Goal: Task Accomplishment & Management: Complete application form

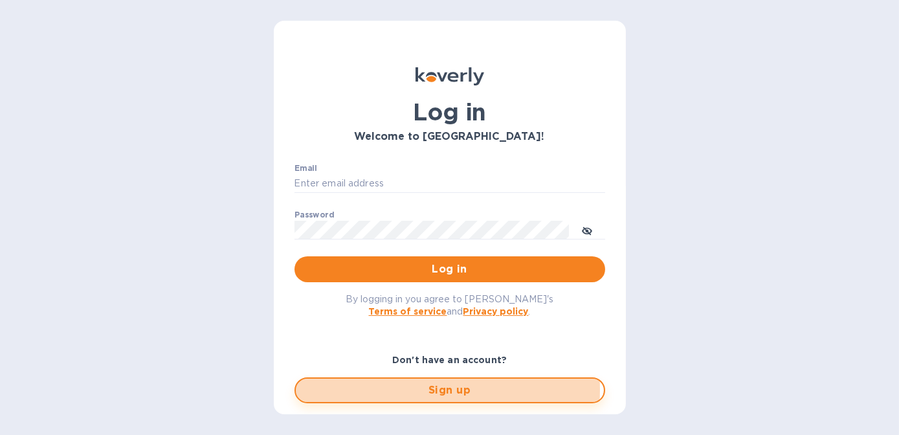
click at [442, 389] on span "Sign up" at bounding box center [449, 391] width 287 height 16
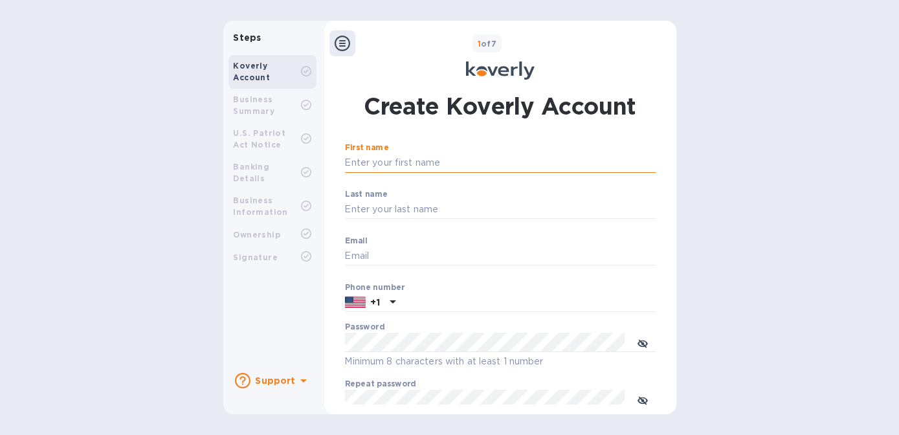
click at [367, 162] on input "First name" at bounding box center [500, 162] width 311 height 19
type input "[PERSON_NAME]"
type input "Queen"
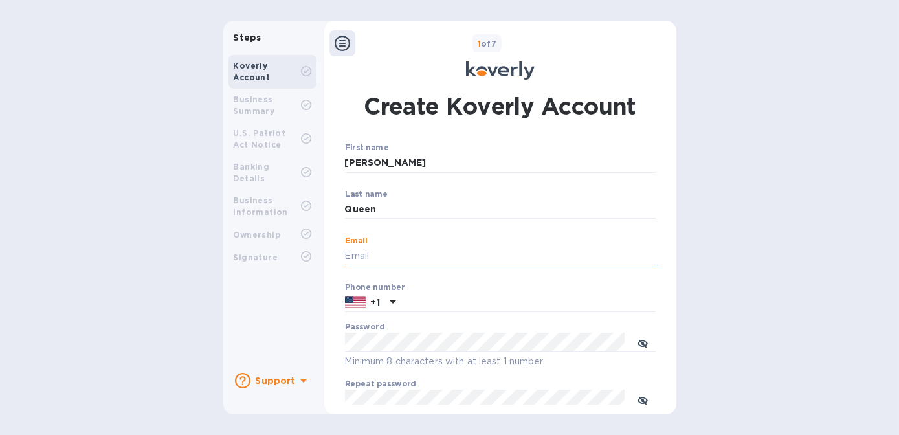
paste input "[EMAIL_ADDRESS][DOMAIN_NAME]"
type input "[EMAIL_ADDRESS][DOMAIN_NAME]"
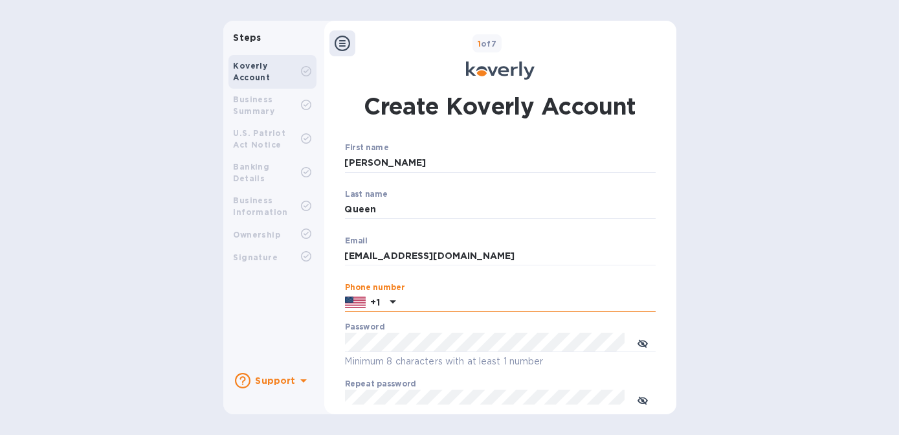
click at [410, 306] on input "text" at bounding box center [528, 302] width 255 height 19
type input "3364306757"
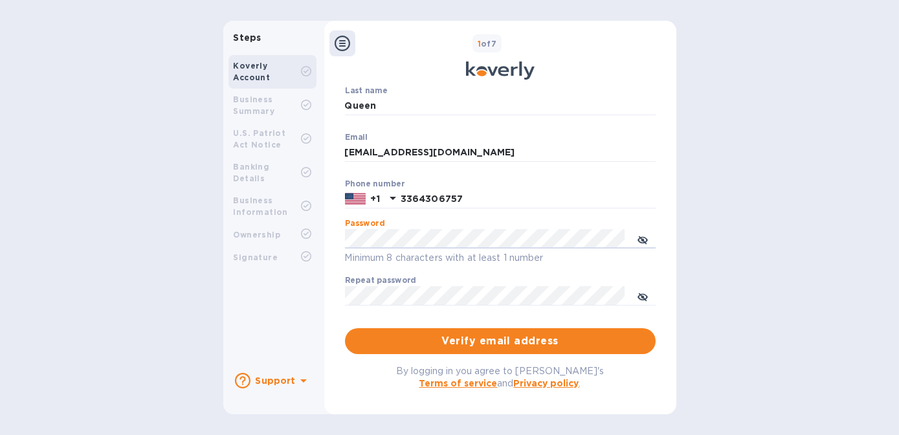
scroll to position [118, 0]
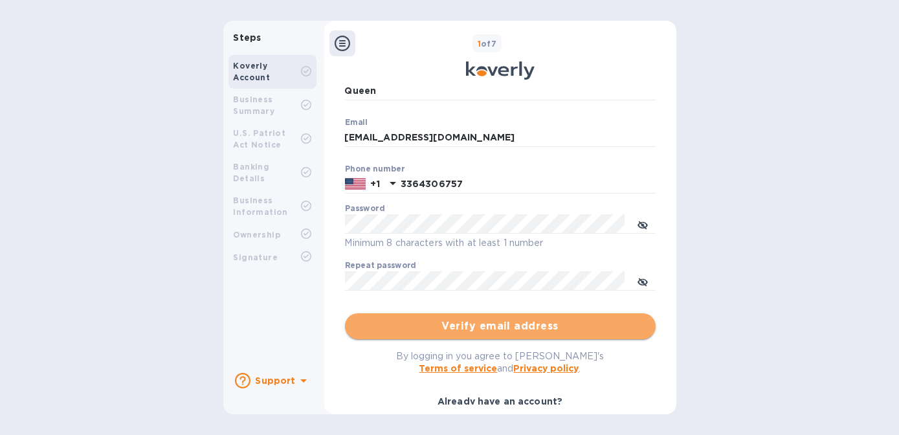
click at [478, 328] on span "Verify email address" at bounding box center [500, 327] width 290 height 16
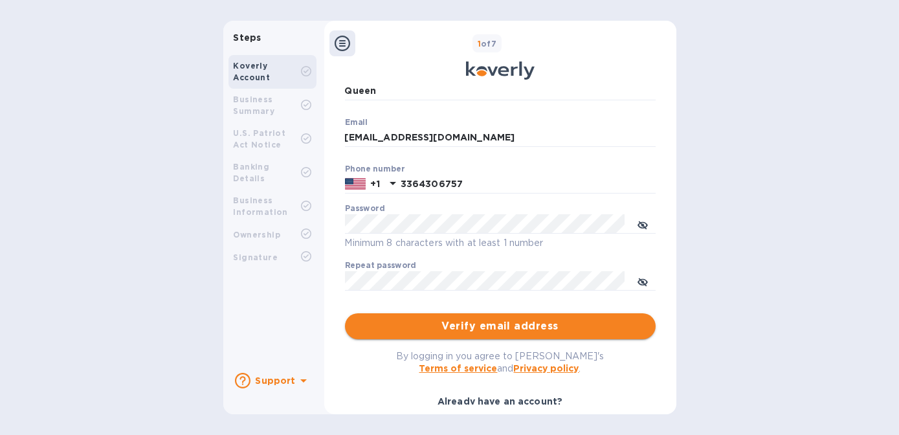
scroll to position [0, 0]
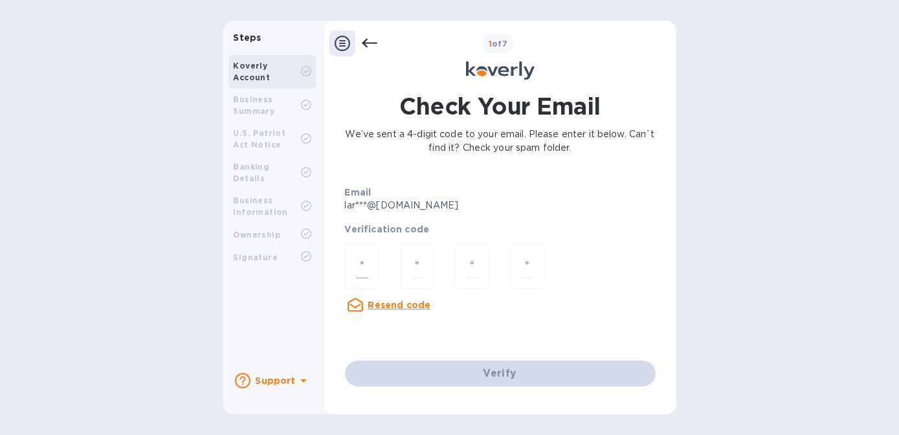
click at [365, 273] on input "number" at bounding box center [362, 266] width 12 height 24
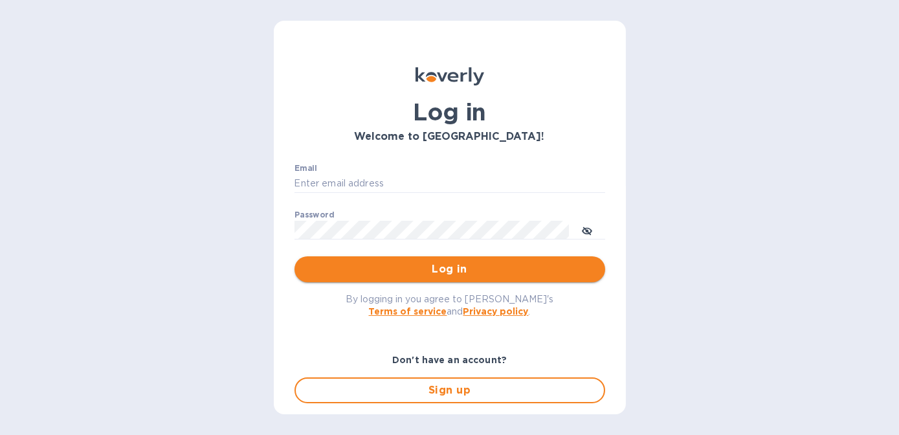
type input "[EMAIL_ADDRESS][DOMAIN_NAME]"
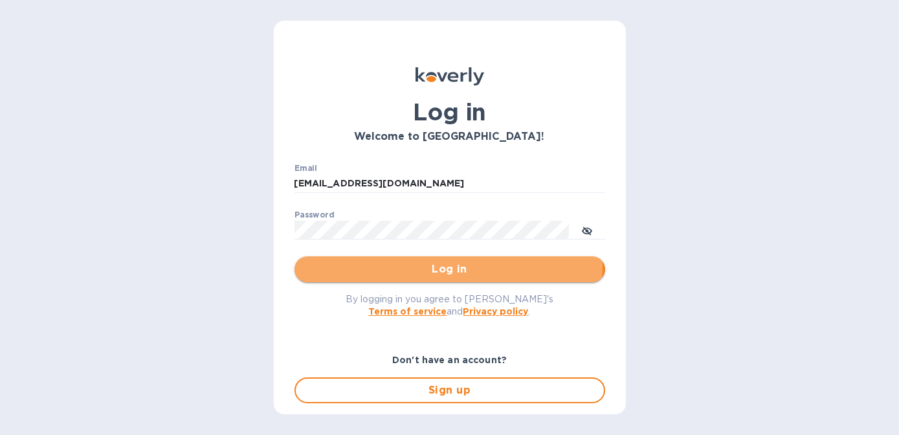
click at [448, 265] on span "Log in" at bounding box center [450, 270] width 290 height 16
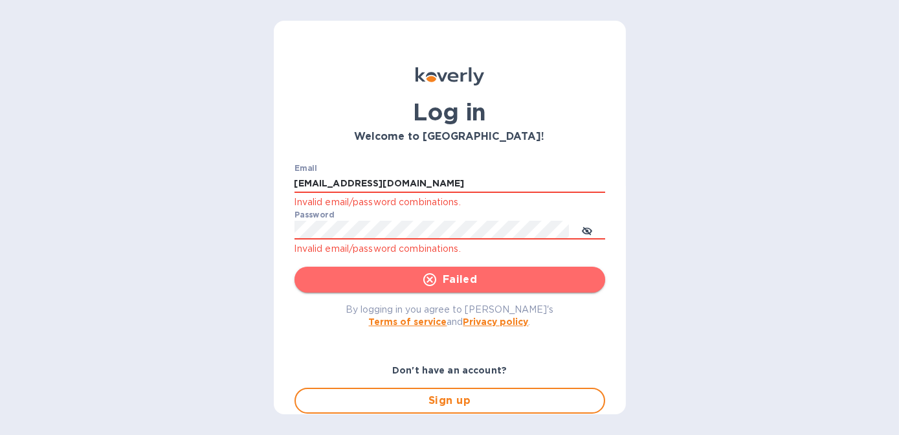
click at [454, 278] on span "Failed" at bounding box center [450, 280] width 290 height 16
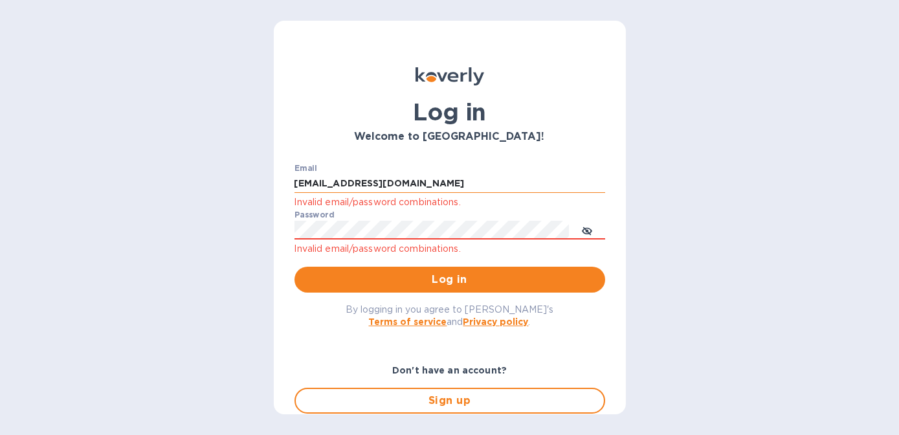
click at [451, 184] on input "[EMAIL_ADDRESS][DOMAIN_NAME]" at bounding box center [450, 183] width 311 height 19
click at [451, 398] on span "Sign up" at bounding box center [449, 401] width 287 height 16
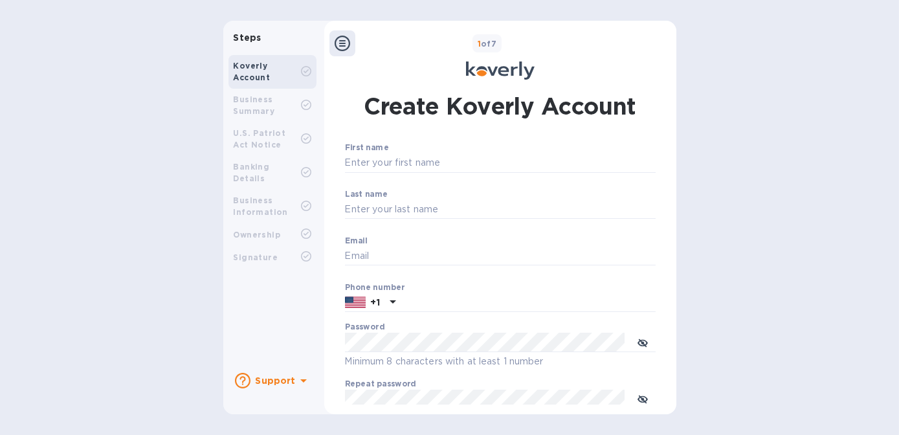
type input "[EMAIL_ADDRESS][DOMAIN_NAME]"
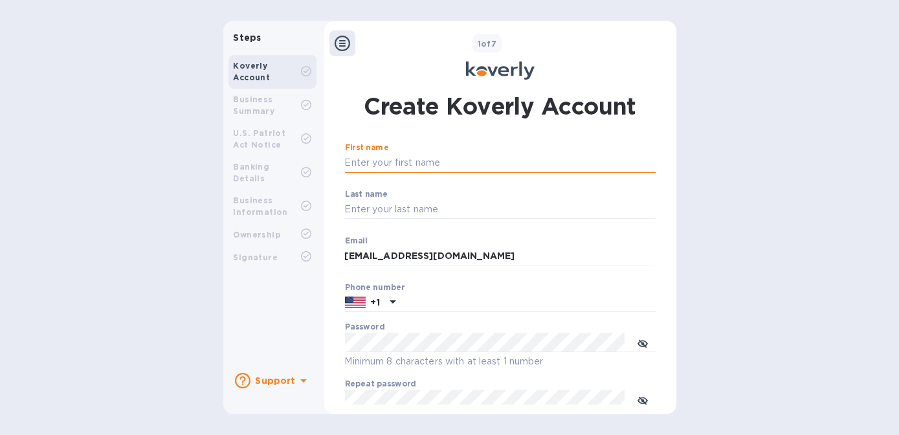
click at [379, 158] on input "First name" at bounding box center [500, 162] width 311 height 19
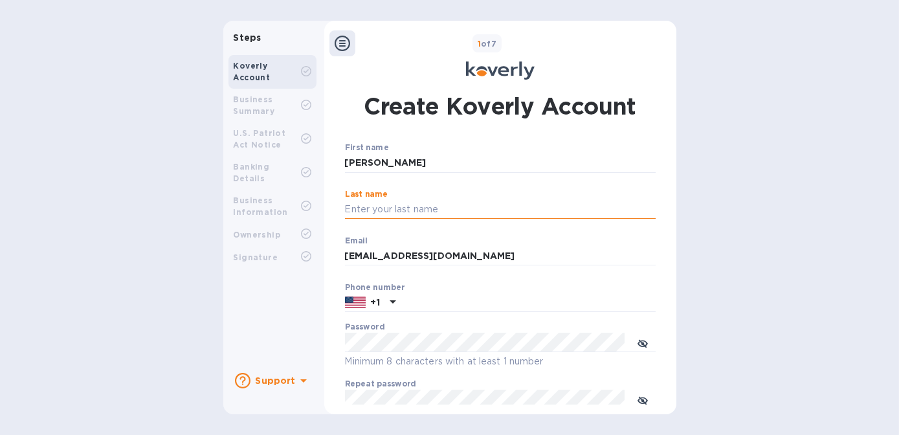
click at [388, 207] on input "Last name" at bounding box center [500, 209] width 311 height 19
click at [398, 157] on input "[PERSON_NAME]" at bounding box center [500, 162] width 311 height 19
type input "[PERSON_NAME]"
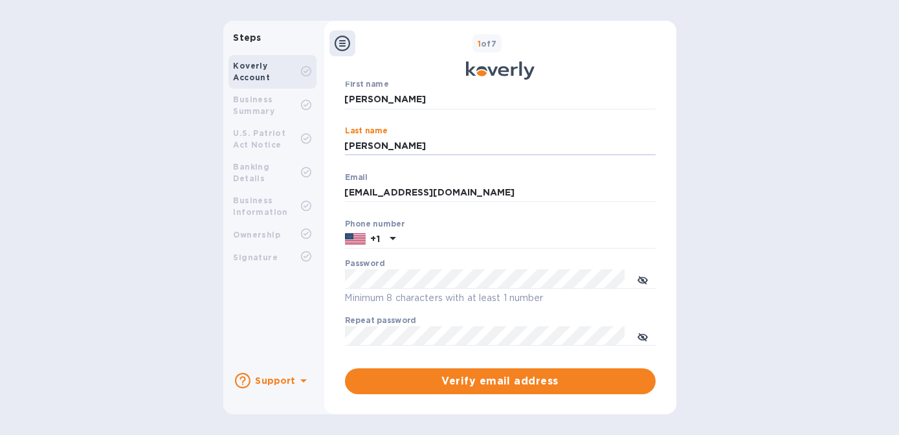
scroll to position [78, 0]
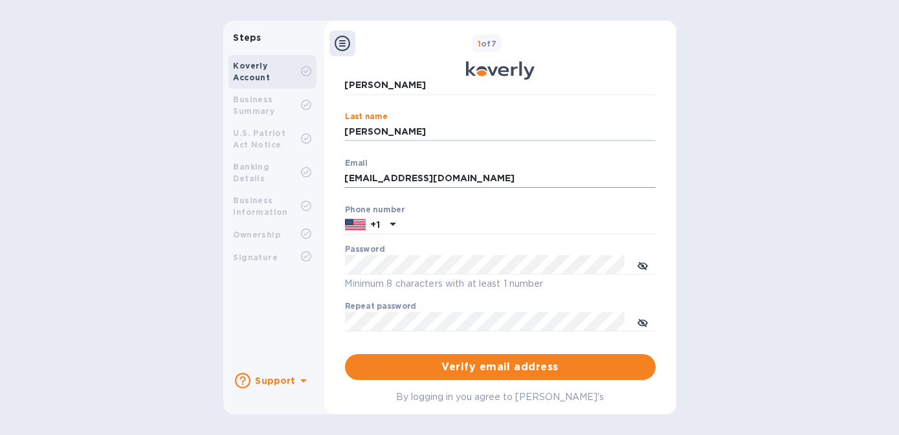
type input "[PERSON_NAME]"
click at [462, 180] on input "[EMAIL_ADDRESS][DOMAIN_NAME]" at bounding box center [500, 178] width 311 height 19
drag, startPoint x: 470, startPoint y: 177, endPoint x: 280, endPoint y: 172, distance: 189.8
click at [280, 172] on div "Steps Koverly Account Business Summary U.S. Patriot Act Notice Banking Details …" at bounding box center [449, 218] width 453 height 394
paste input "jmorrow@aqtextilesusa"
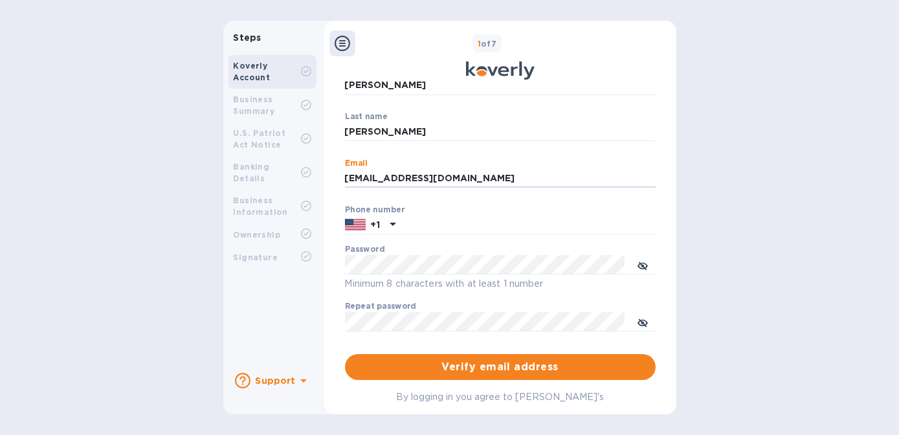
type input "[EMAIL_ADDRESS][DOMAIN_NAME]"
click at [864, 246] on div "Steps Koverly Account Business Summary U.S. Patriot Act Notice Banking Details …" at bounding box center [449, 218] width 899 height 394
click at [423, 224] on input "text" at bounding box center [528, 225] width 255 height 19
type input "3366765773"
click at [300, 268] on div "Steps Koverly Account Business Summary U.S. Patriot Act Notice Banking Details …" at bounding box center [449, 218] width 453 height 394
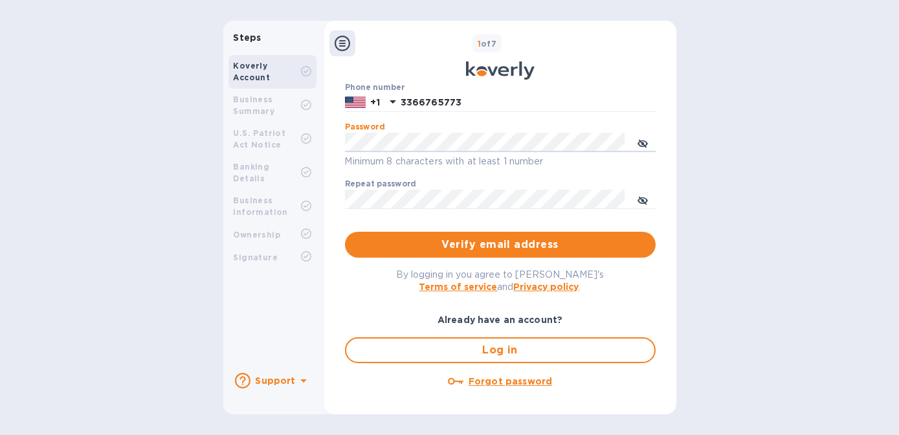
scroll to position [200, 0]
click at [739, 271] on div "Steps Koverly Account Business Summary U.S. Patriot Act Notice Banking Details …" at bounding box center [449, 218] width 899 height 394
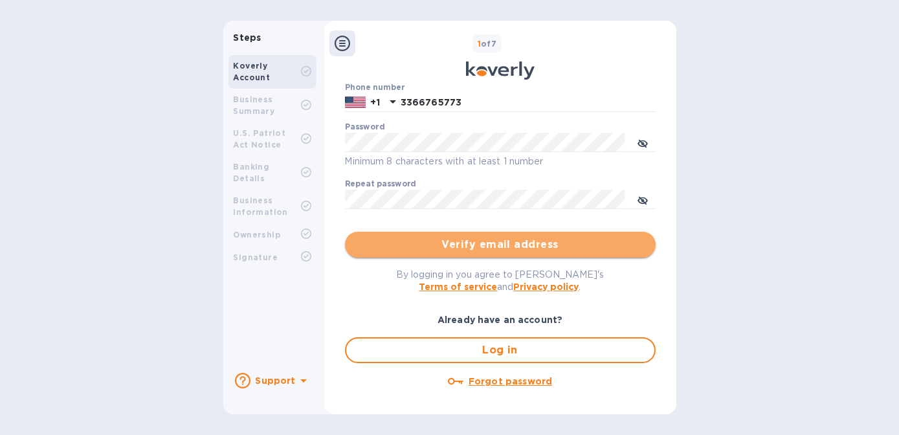
click at [537, 247] on span "Verify email address" at bounding box center [500, 245] width 290 height 16
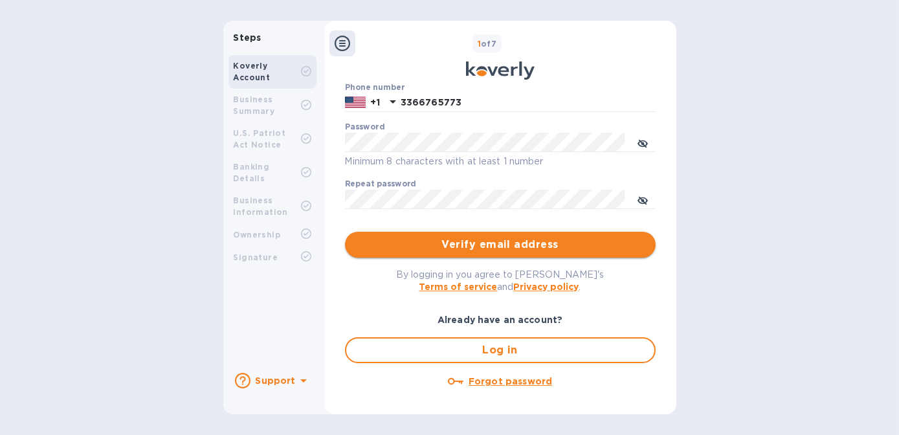
scroll to position [0, 0]
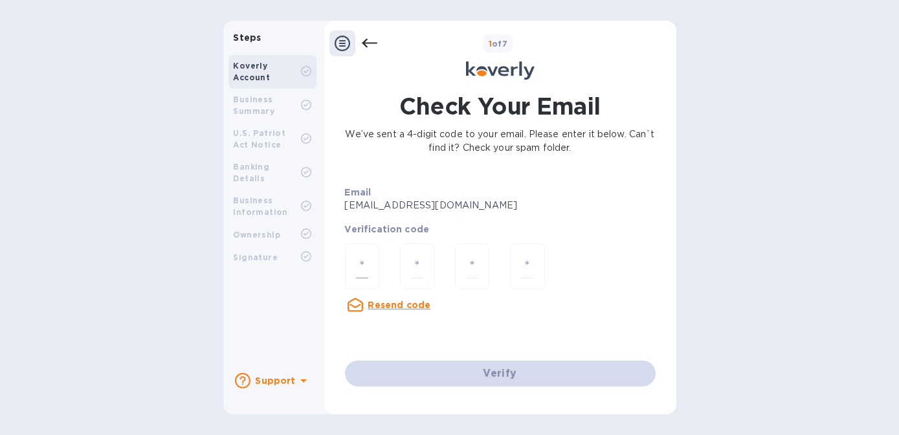
click at [368, 266] on input "number" at bounding box center [362, 266] width 12 height 24
type input "6"
type input "2"
type input "4"
type input "7"
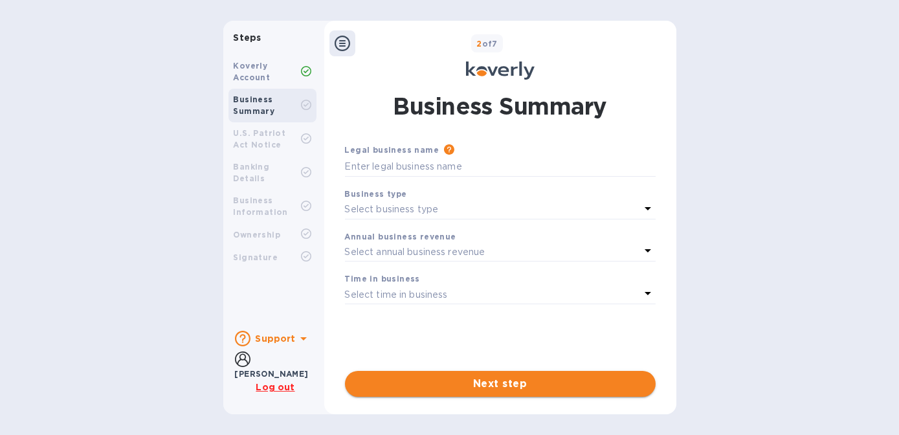
click at [477, 390] on span "Next step" at bounding box center [500, 384] width 290 height 16
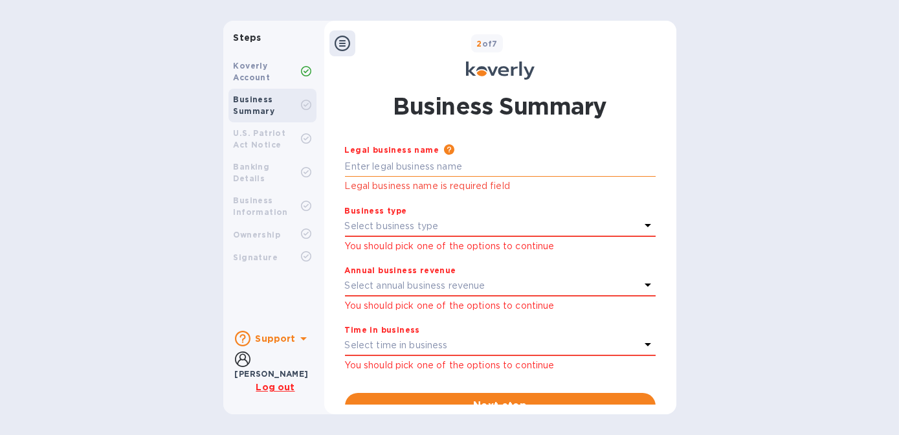
click at [396, 171] on input "text" at bounding box center [500, 166] width 311 height 19
type input "AQ Textiles LLC"
click at [396, 230] on p "Select business type" at bounding box center [392, 226] width 94 height 14
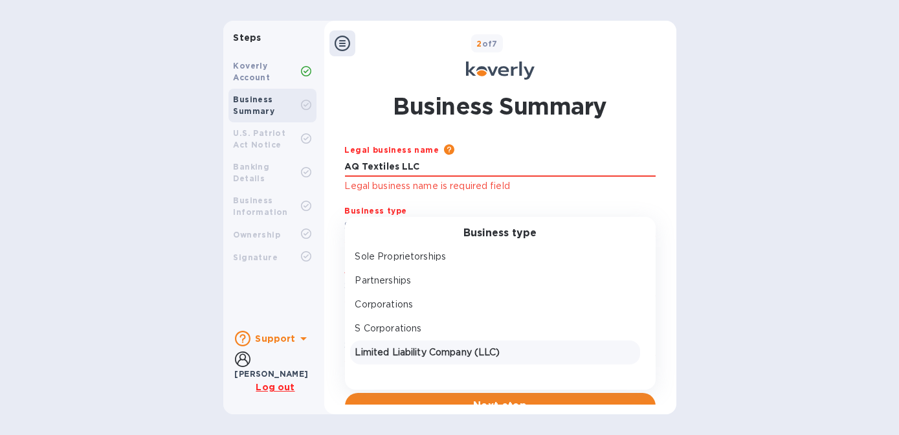
click at [462, 354] on p "Limited Liability Company (LLC)" at bounding box center [495, 353] width 280 height 14
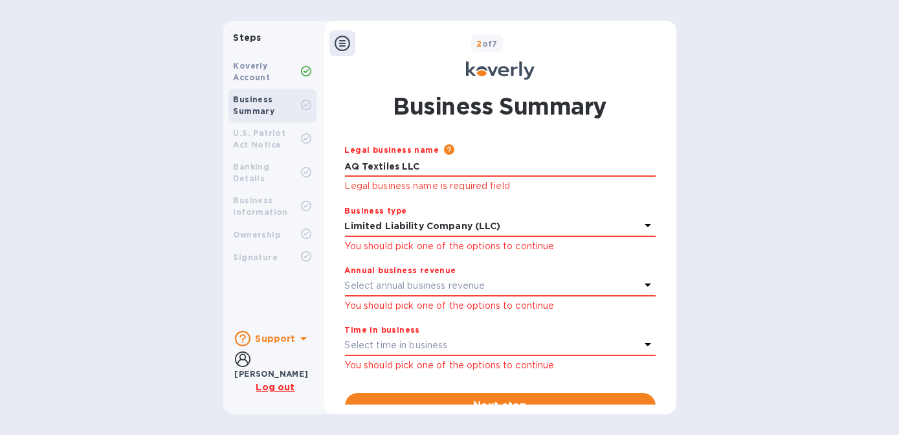
click at [418, 284] on p "Select annual business revenue" at bounding box center [415, 286] width 140 height 14
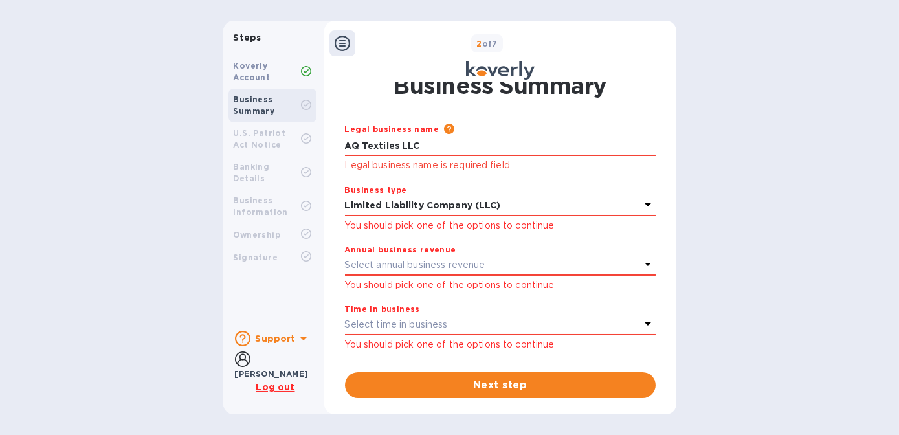
click at [427, 321] on p "Select time in business" at bounding box center [396, 325] width 103 height 14
click at [506, 323] on div "Select time in business" at bounding box center [492, 325] width 295 height 18
click at [642, 323] on icon at bounding box center [648, 324] width 16 height 16
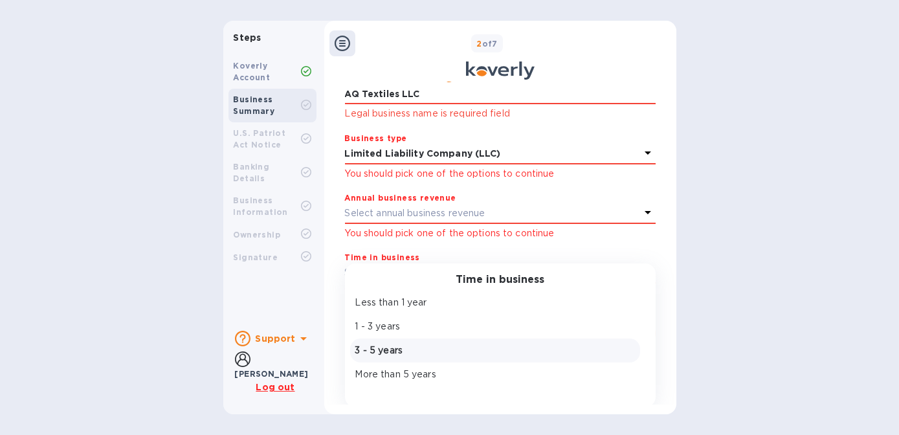
scroll to position [74, 0]
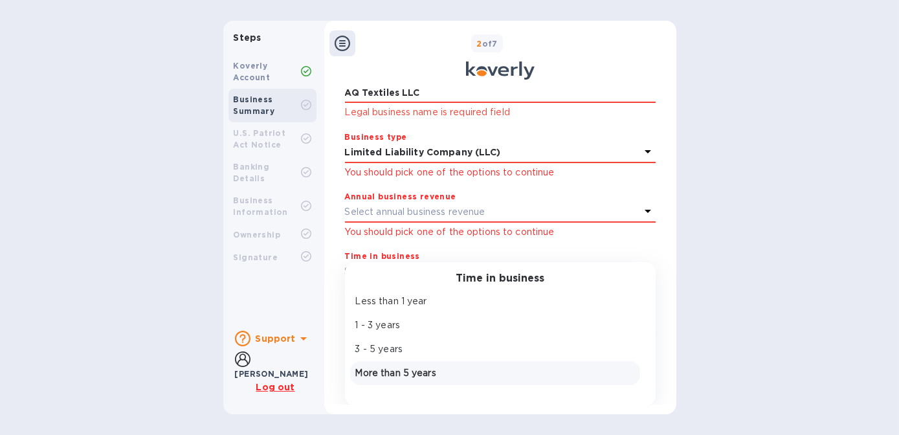
click at [381, 364] on div "More than 5 years" at bounding box center [495, 373] width 285 height 19
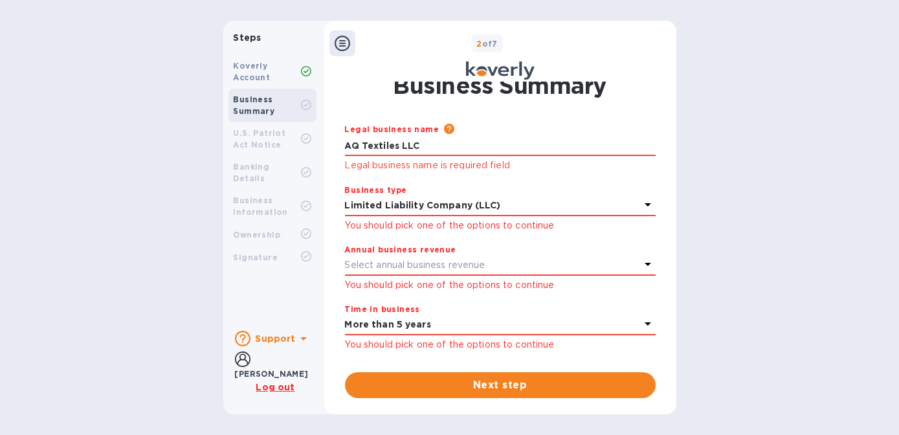
click at [385, 266] on p "Select annual business revenue" at bounding box center [415, 265] width 140 height 14
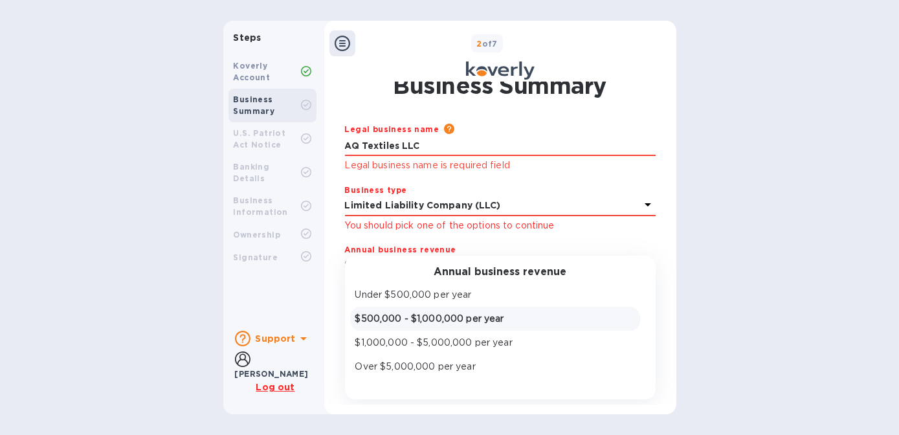
click at [407, 312] on p "$500,000 - $1,000,000 per year" at bounding box center [495, 319] width 280 height 14
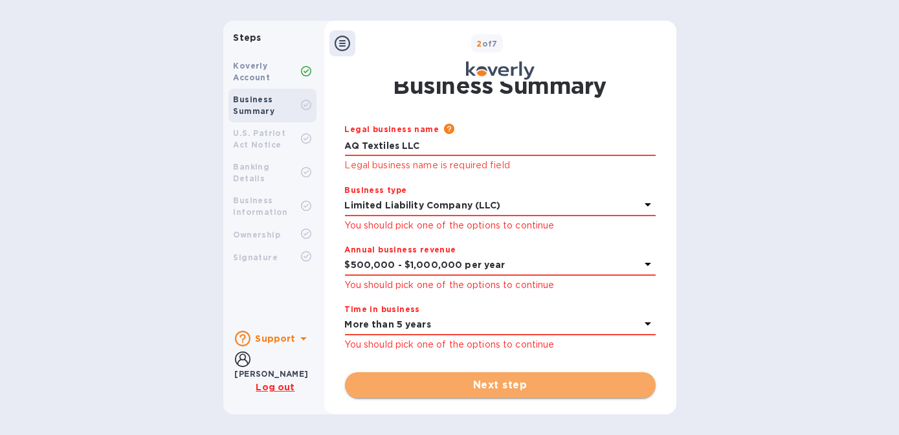
click at [484, 383] on span "Next step" at bounding box center [500, 385] width 290 height 16
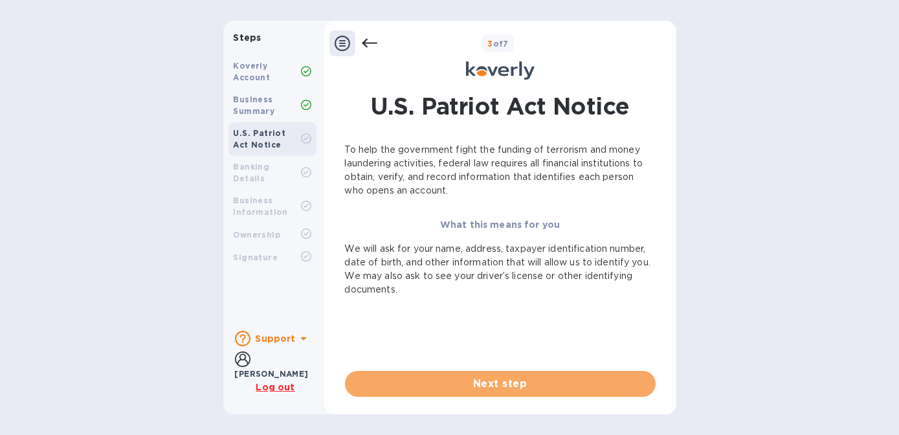
click at [484, 383] on span "Next step" at bounding box center [500, 384] width 290 height 16
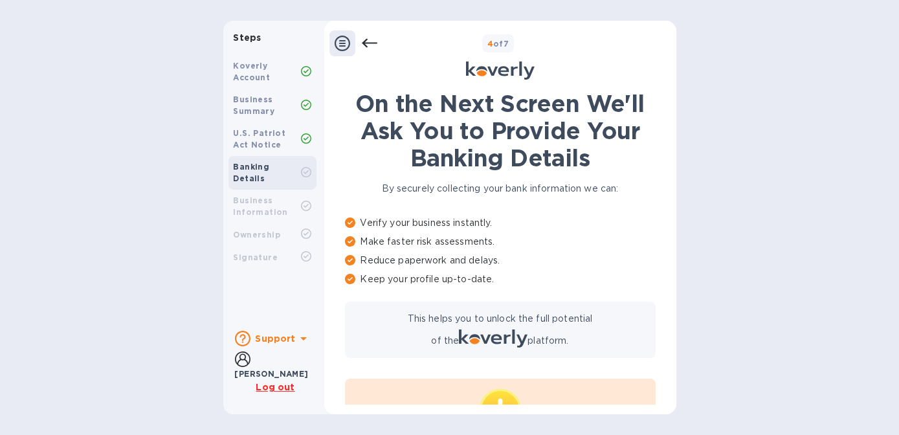
scroll to position [106, 0]
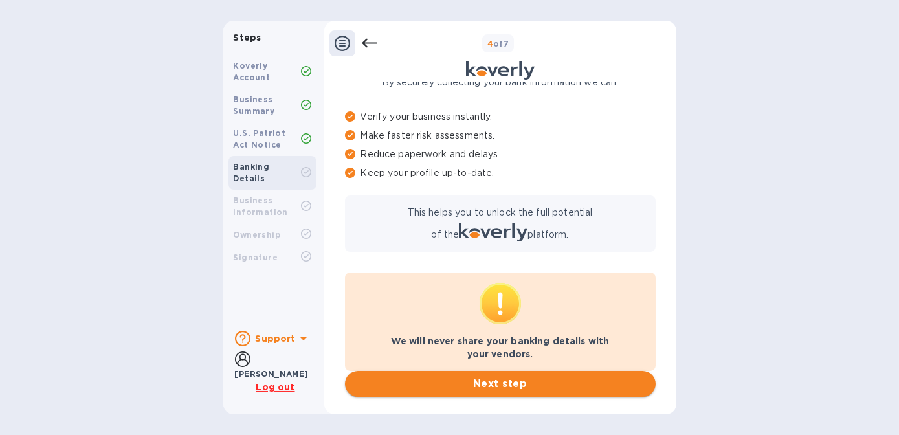
click at [463, 385] on span "Next step" at bounding box center [500, 384] width 290 height 16
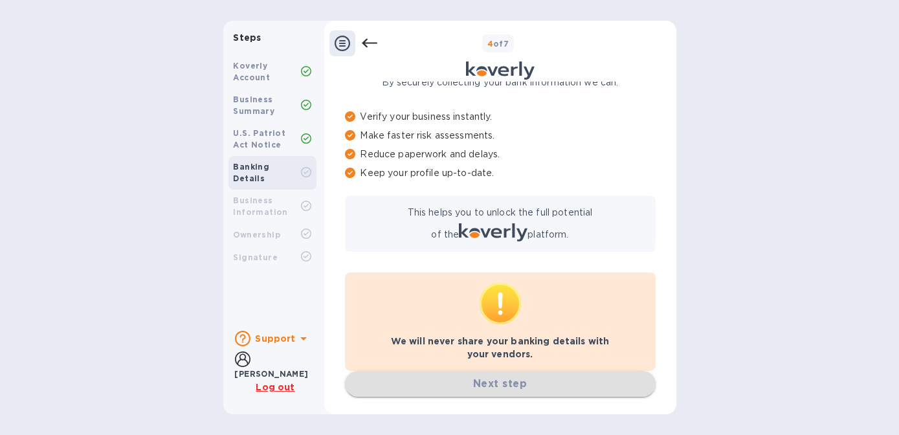
scroll to position [0, 0]
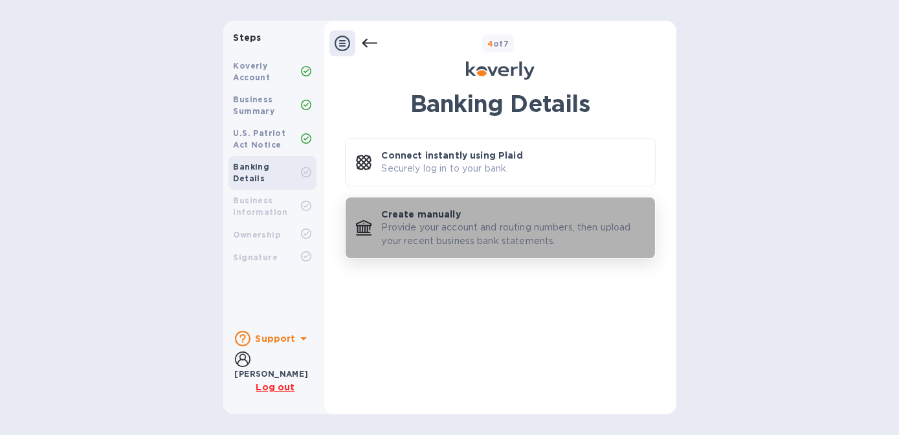
click at [460, 238] on p "Provide your account and routing numbers, then upload your recent business bank…" at bounding box center [513, 234] width 263 height 27
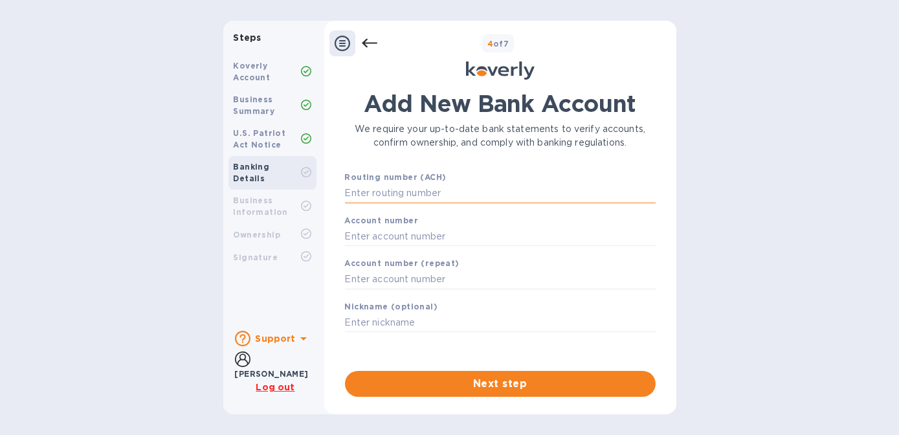
click at [409, 194] on input "text" at bounding box center [500, 193] width 311 height 19
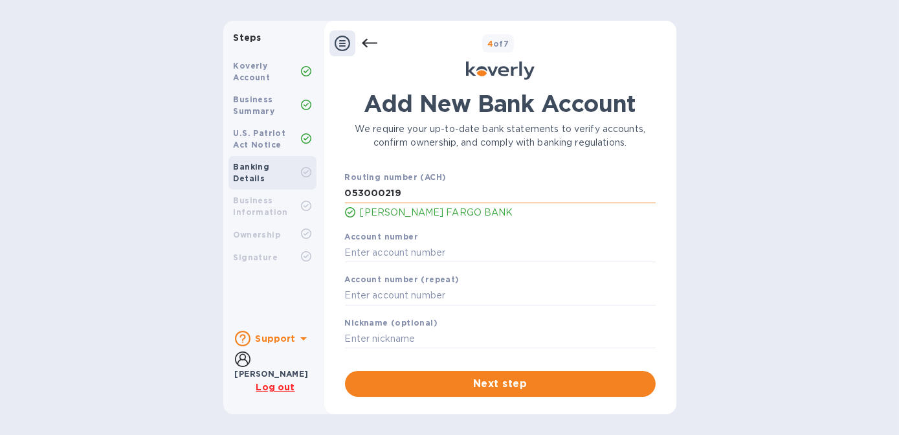
type input "053000219"
type input "5046212139"
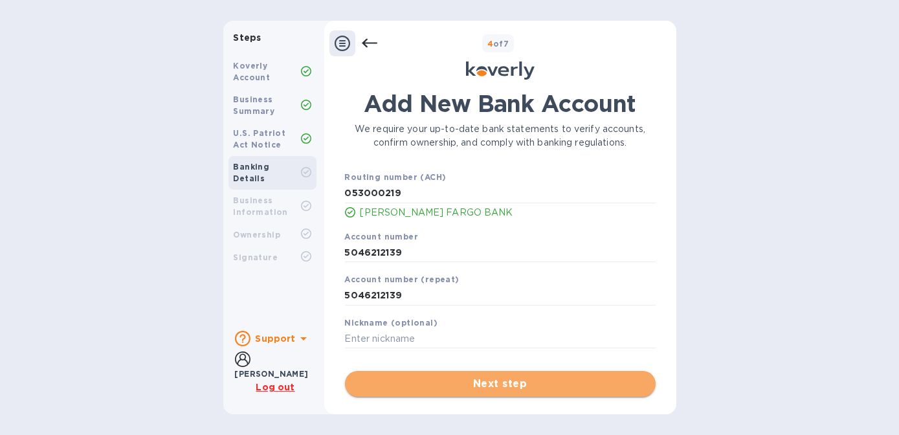
click at [528, 382] on span "Next step" at bounding box center [500, 384] width 290 height 16
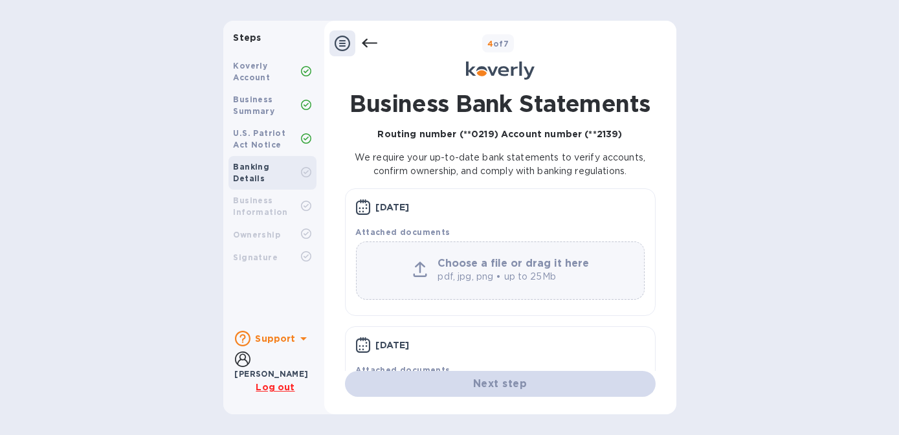
click at [480, 268] on b "Choose a file or drag it here" at bounding box center [513, 263] width 151 height 12
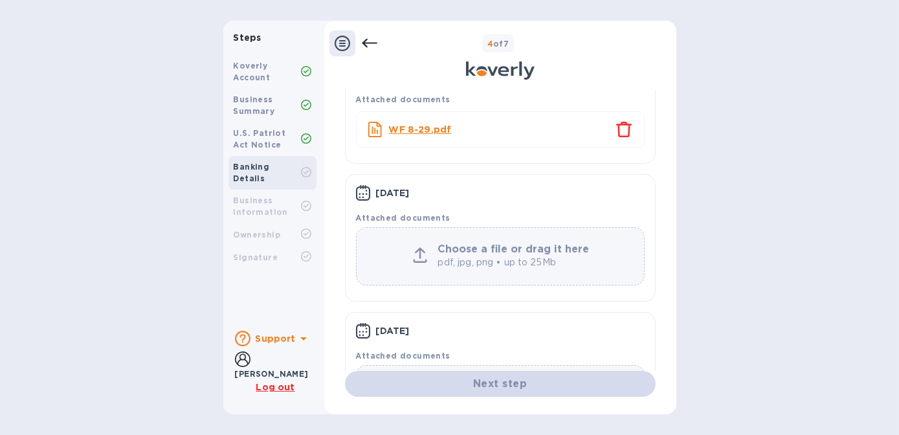
scroll to position [134, 0]
click at [532, 264] on p "pdf, jpg, png • up to 25Mb" at bounding box center [515, 261] width 155 height 14
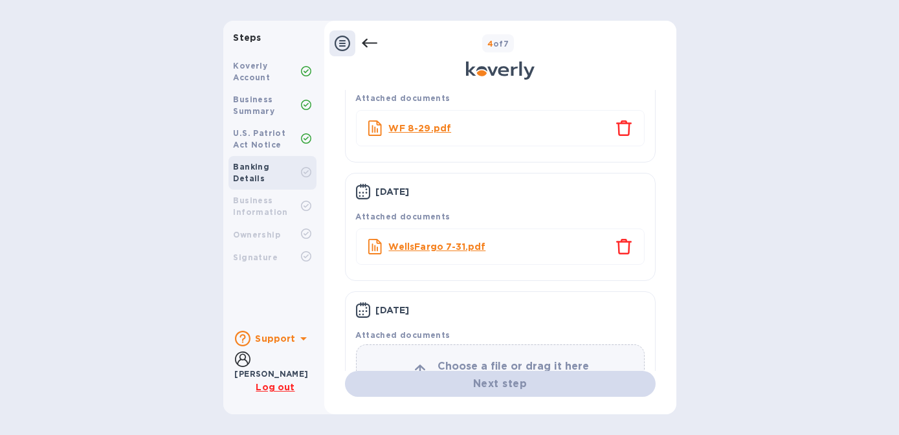
scroll to position [191, 0]
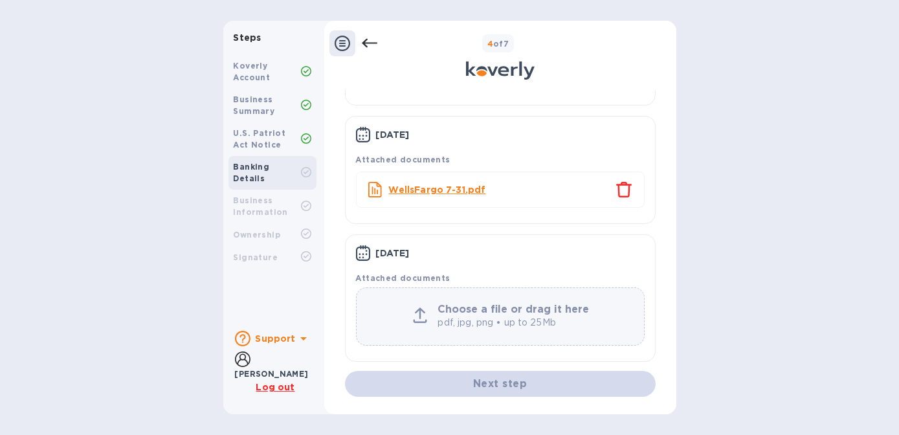
click at [472, 308] on b "Choose a file or drag it here" at bounding box center [513, 309] width 151 height 12
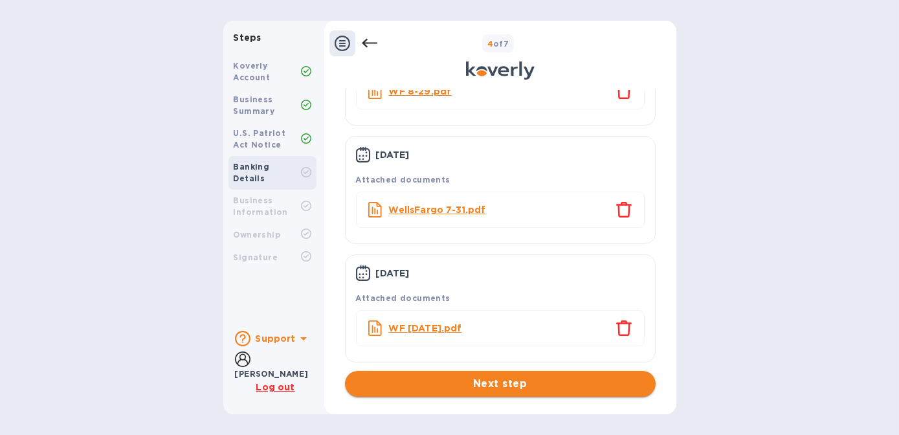
click at [559, 392] on button "Next step" at bounding box center [500, 384] width 311 height 26
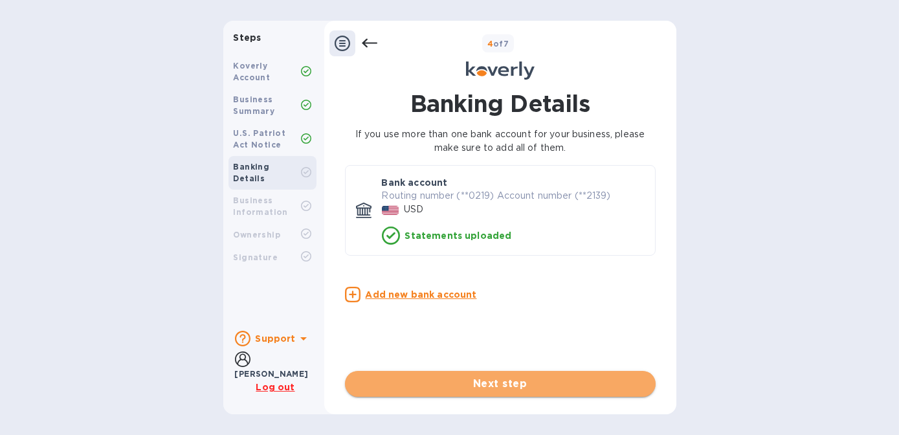
click at [529, 381] on span "Next step" at bounding box center [500, 384] width 290 height 16
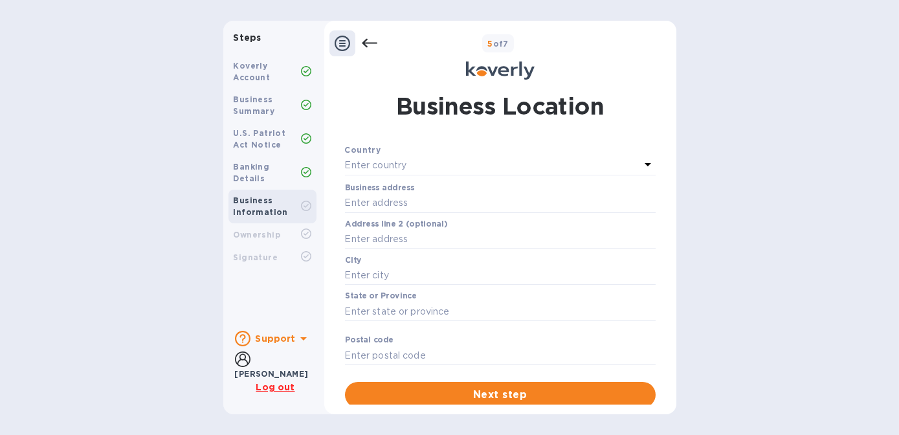
click at [394, 163] on p "Enter country" at bounding box center [376, 166] width 62 height 14
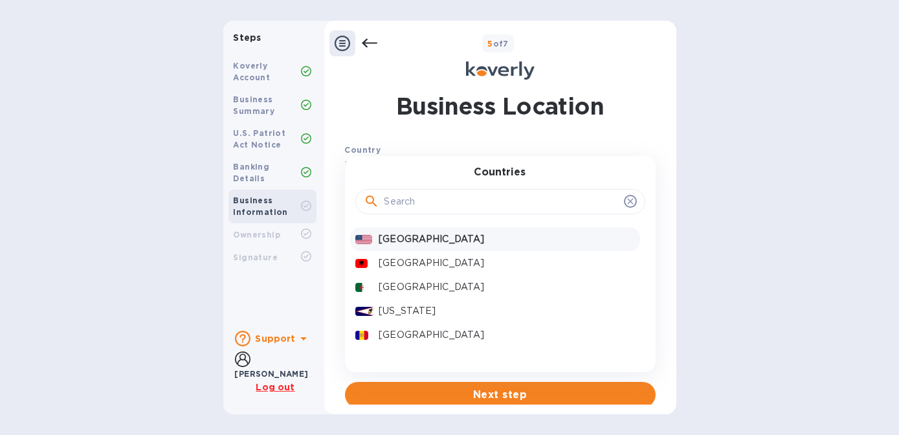
click at [410, 240] on p "[GEOGRAPHIC_DATA]" at bounding box center [507, 239] width 256 height 14
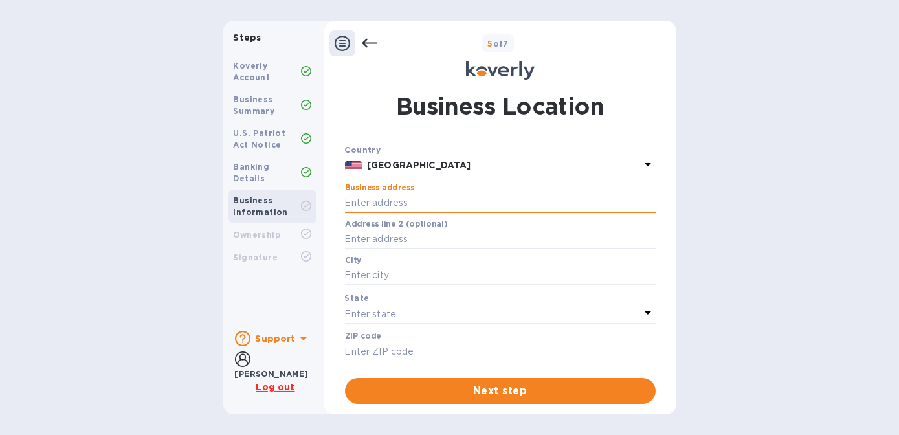
click at [396, 202] on input "text" at bounding box center [500, 203] width 311 height 19
type input "[STREET_ADDRESS]"
type input "[GEOGRAPHIC_DATA]"
type input "27410"
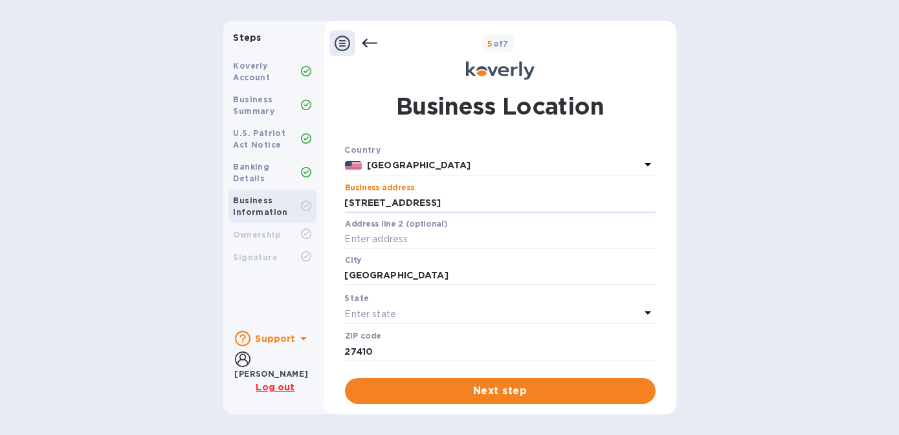
click at [363, 313] on p "Enter state" at bounding box center [370, 315] width 51 height 14
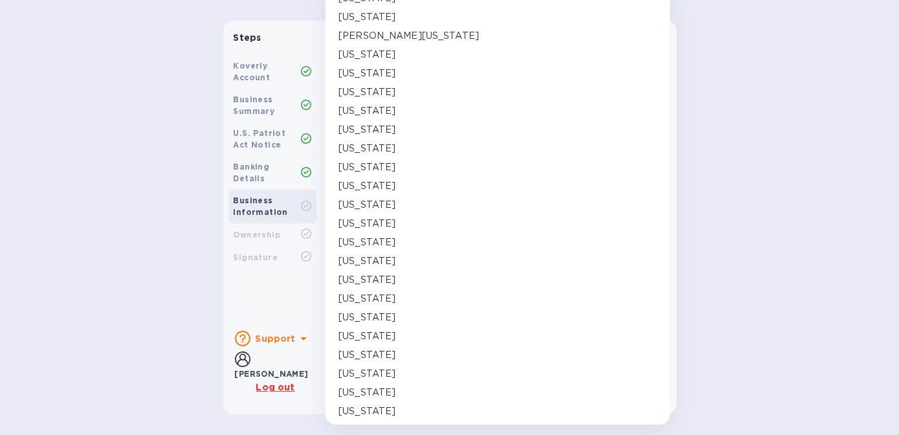
scroll to position [472, 0]
click at [377, 297] on p "[US_STATE]" at bounding box center [367, 298] width 57 height 14
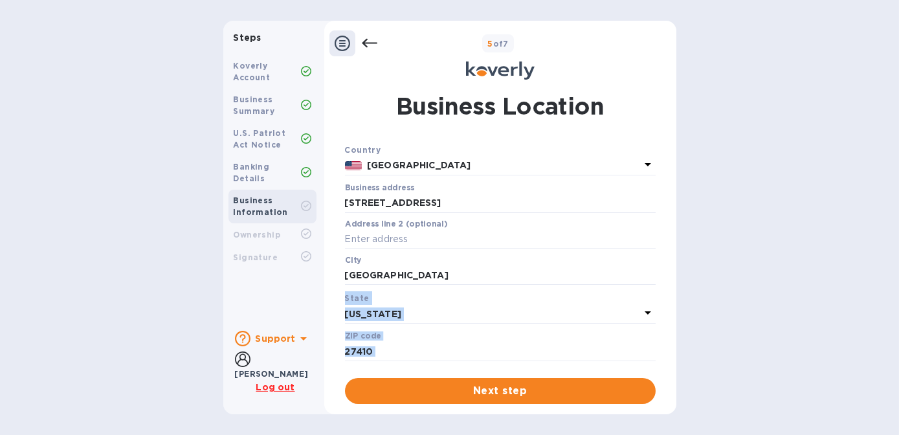
drag, startPoint x: 671, startPoint y: 278, endPoint x: 673, endPoint y: 357, distance: 79.7
click at [673, 357] on div "Business Location Country [GEOGRAPHIC_DATA] Business address [STREET_ADDRESS] ​…" at bounding box center [500, 243] width 352 height 322
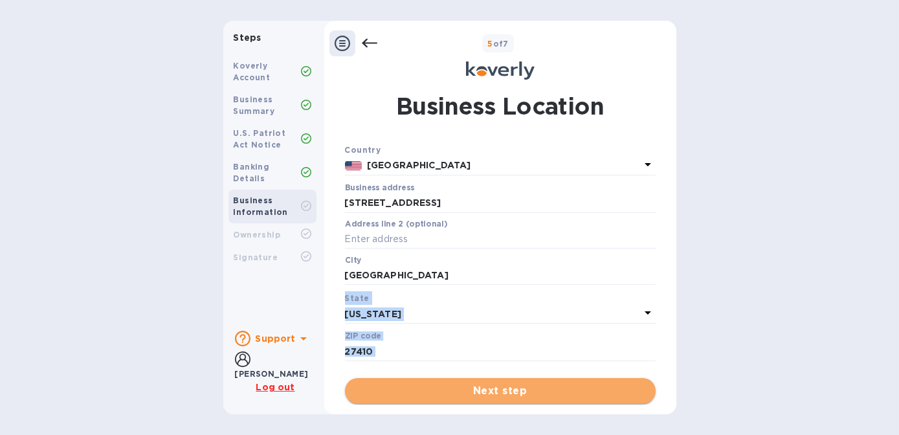
click at [537, 396] on span "Next step" at bounding box center [500, 391] width 290 height 16
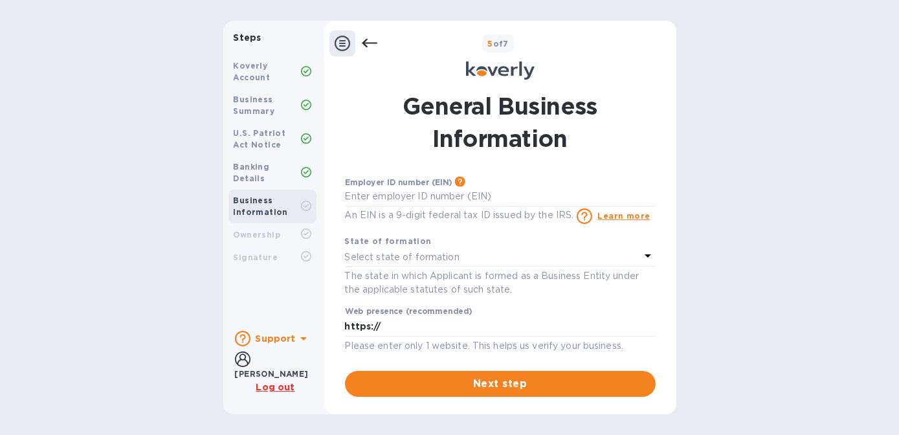
click at [383, 259] on p "Select state of formation" at bounding box center [402, 258] width 115 height 14
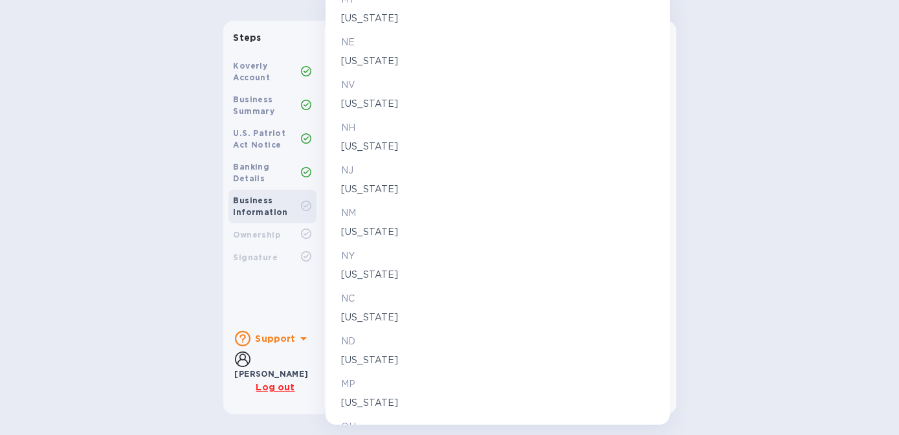
scroll to position [1380, 0]
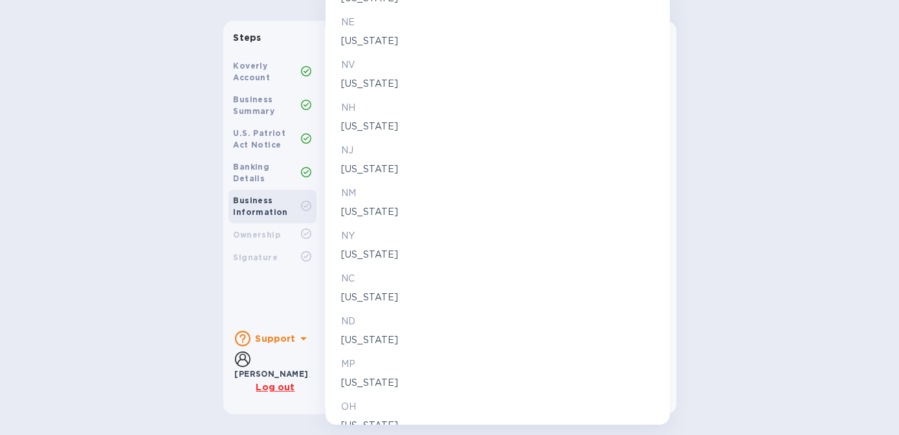
click at [394, 298] on p "[US_STATE]" at bounding box center [497, 298] width 313 height 14
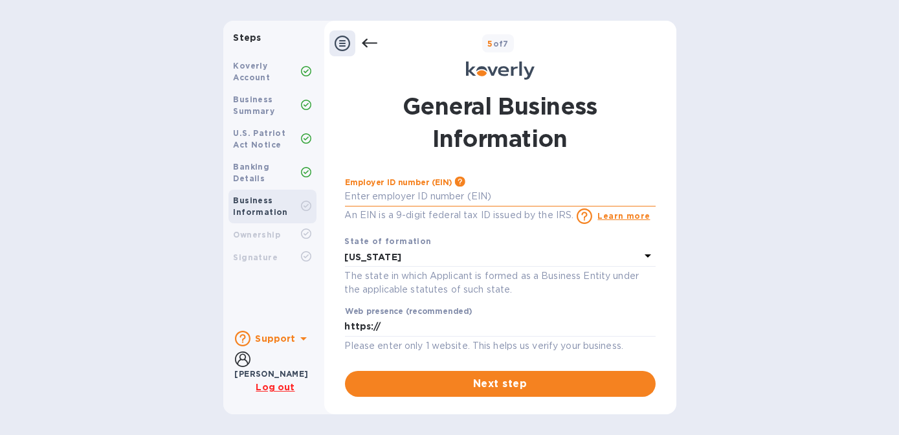
click at [395, 194] on input "text" at bounding box center [500, 196] width 311 height 19
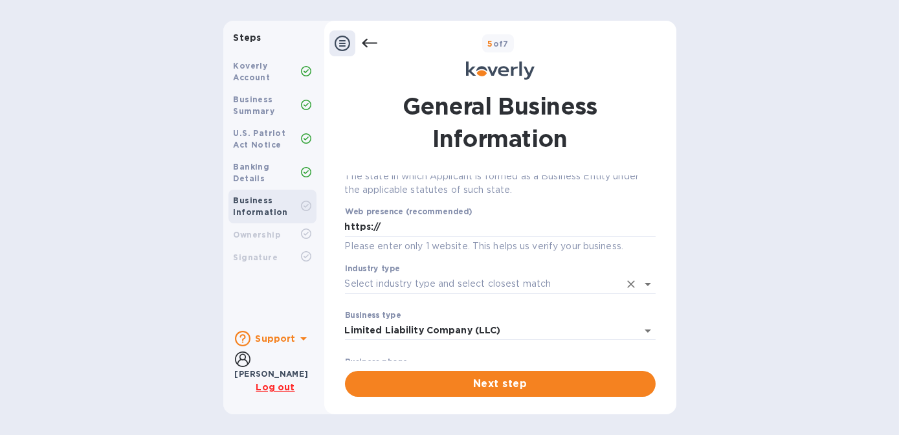
scroll to position [100, 0]
type input "***44"
click at [526, 285] on input "Industry type" at bounding box center [482, 283] width 275 height 19
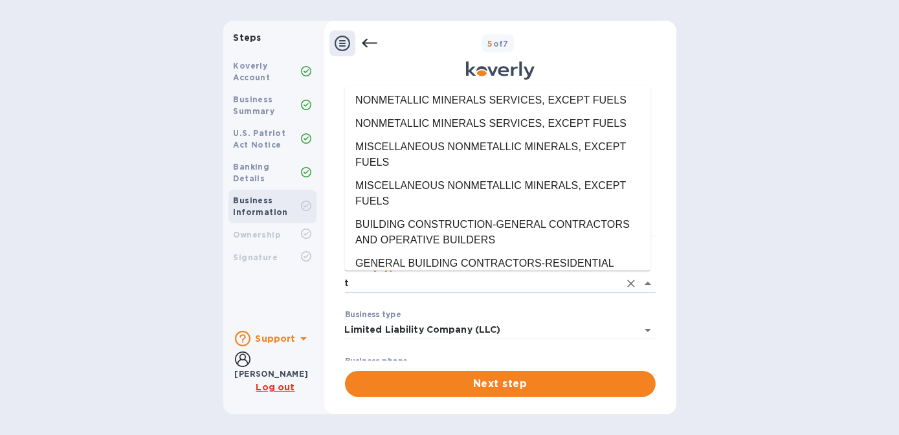
scroll to position [0, 0]
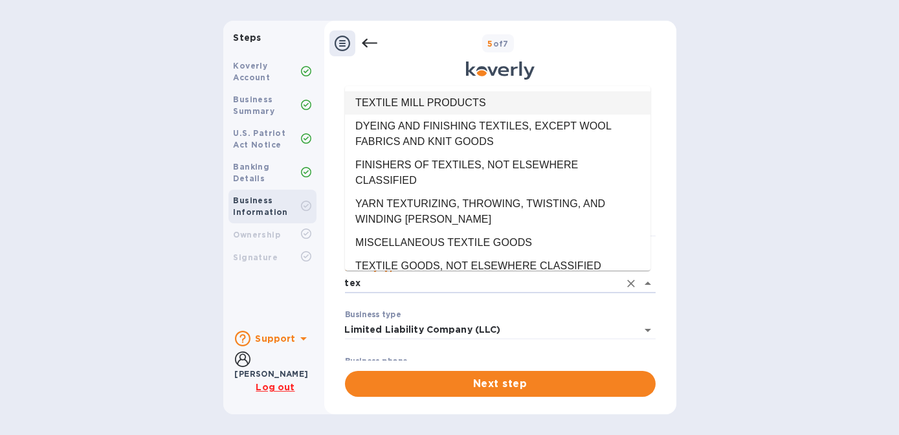
click at [468, 107] on li "TEXTILE MILL PRODUCTS" at bounding box center [498, 102] width 306 height 23
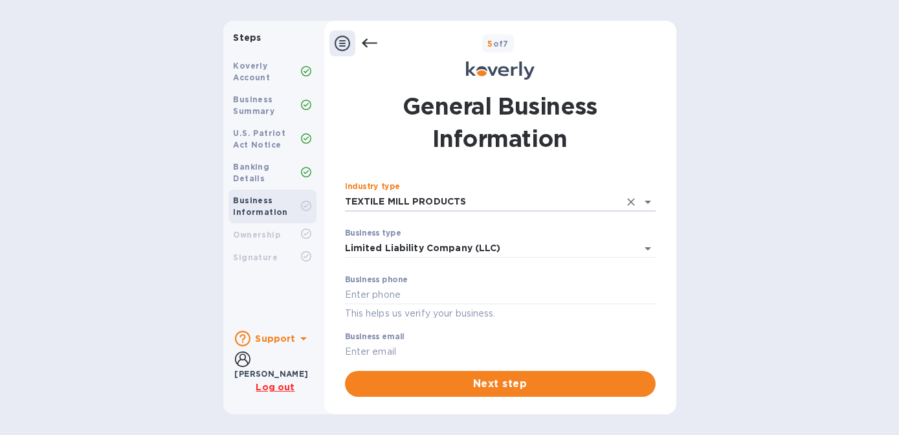
scroll to position [199, 0]
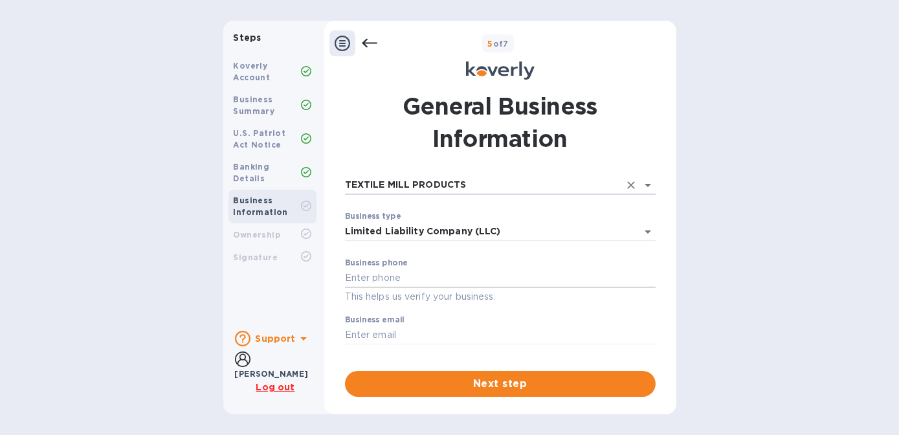
type input "TEXTILE MILL PRODUCTS"
click at [410, 282] on input "text" at bounding box center [500, 278] width 311 height 19
type input "3365479556"
click at [720, 361] on div "Steps Koverly Account Business Summary U.S. Patriot Act Notice Banking Details …" at bounding box center [449, 218] width 899 height 394
click at [427, 335] on input "text" at bounding box center [500, 335] width 311 height 19
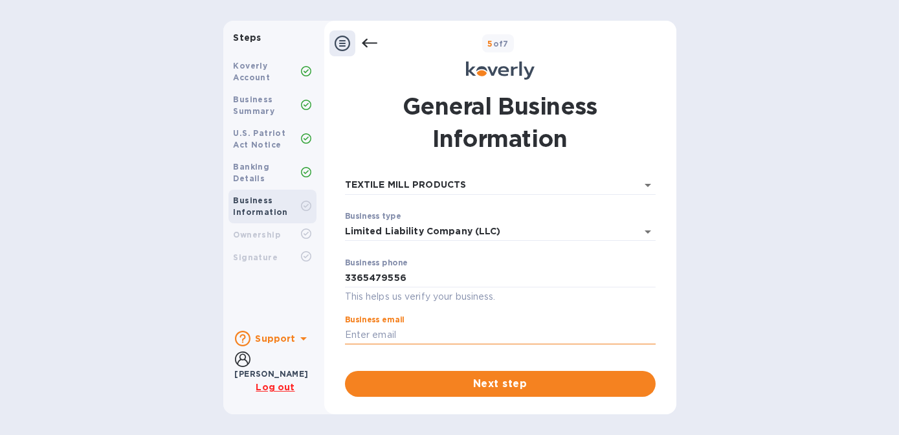
type input "[EMAIL_ADDRESS][DOMAIN_NAME]"
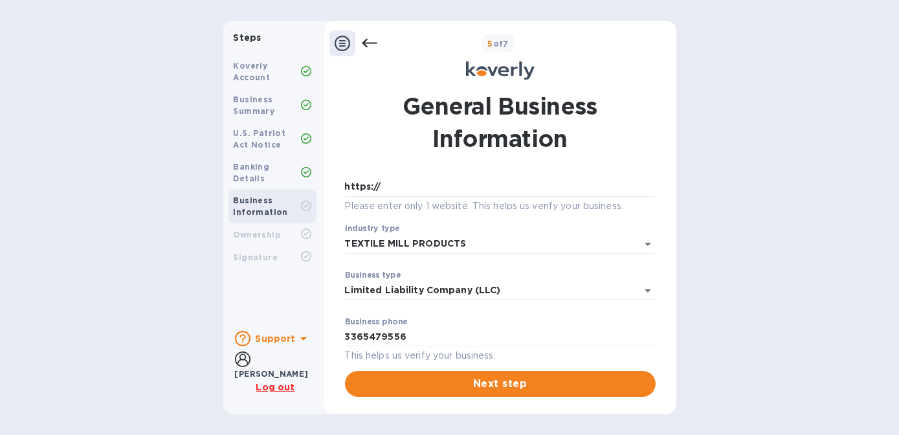
scroll to position [120, 0]
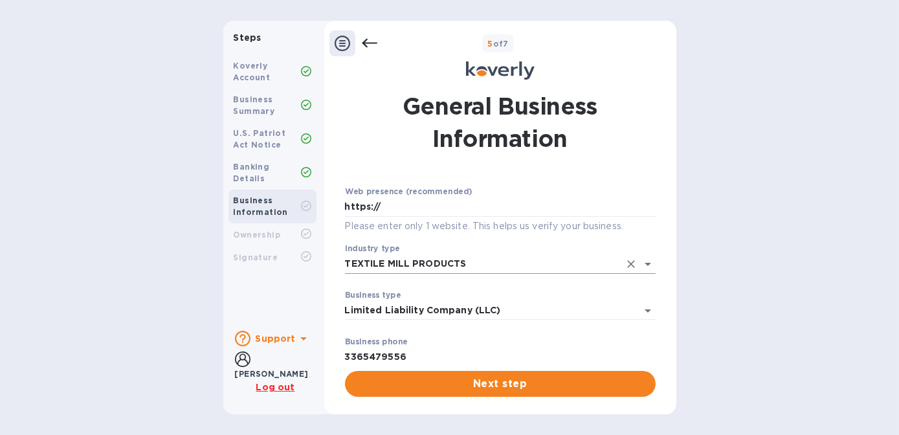
click at [640, 263] on icon "Open" at bounding box center [648, 264] width 16 height 16
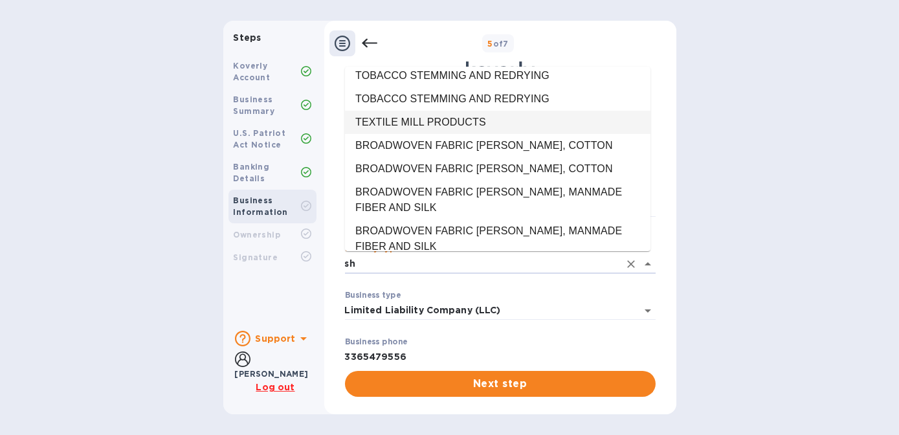
scroll to position [0, 0]
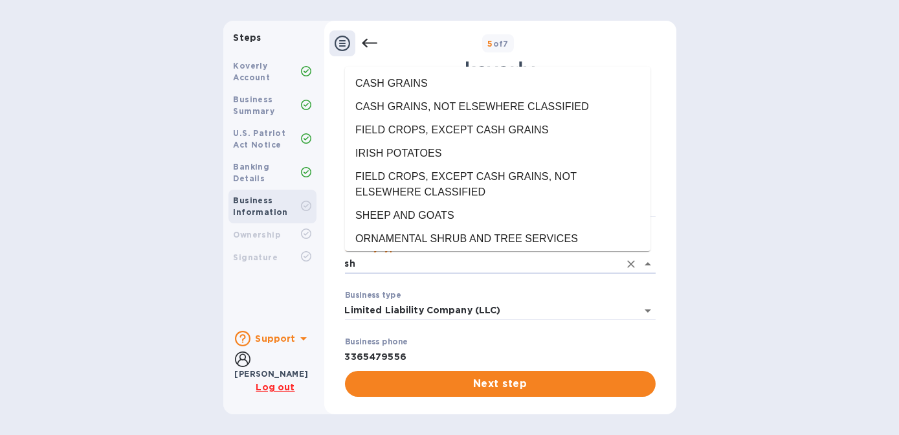
type input "s"
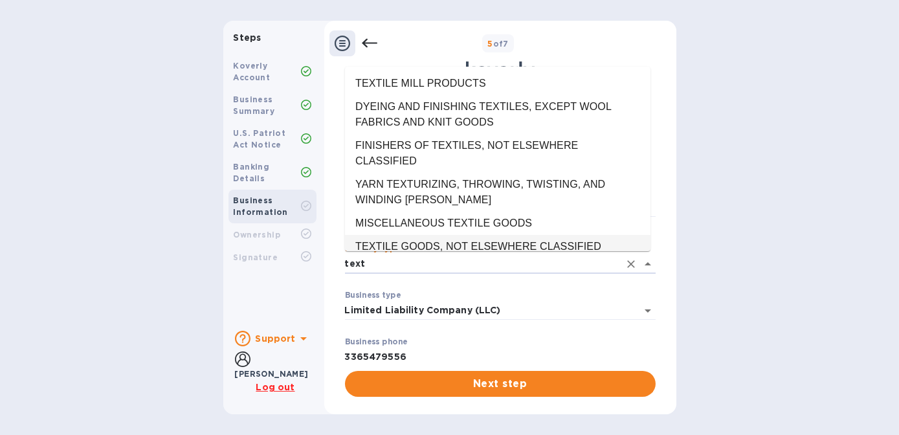
click at [469, 235] on li "TEXTILE GOODS, NOT ELSEWHERE CLASSIFIED" at bounding box center [498, 246] width 306 height 23
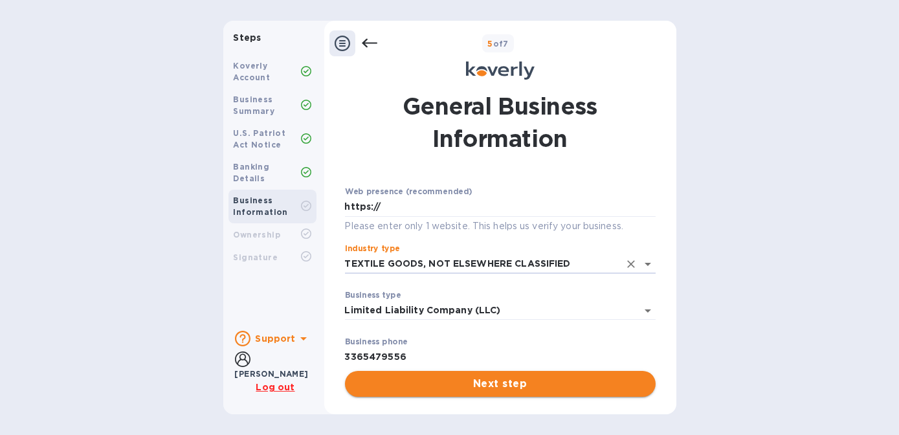
type input "TEXTILE GOODS, NOT ELSEWHERE CLASSIFIED"
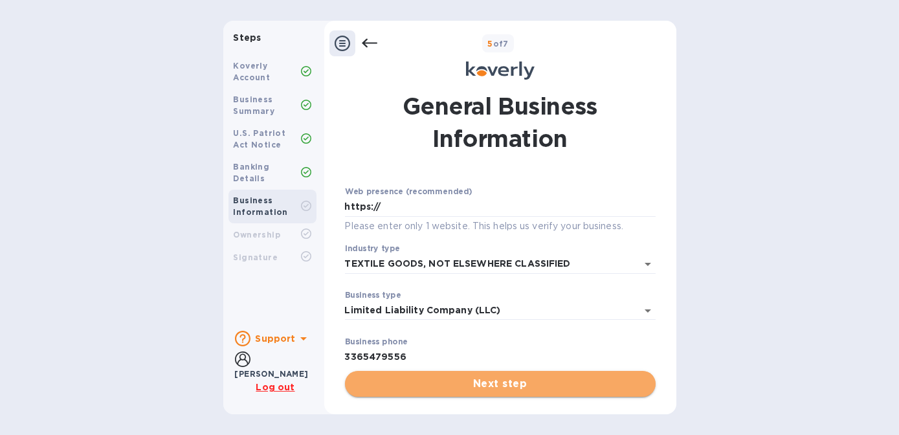
click at [495, 381] on span "Next step" at bounding box center [500, 384] width 290 height 16
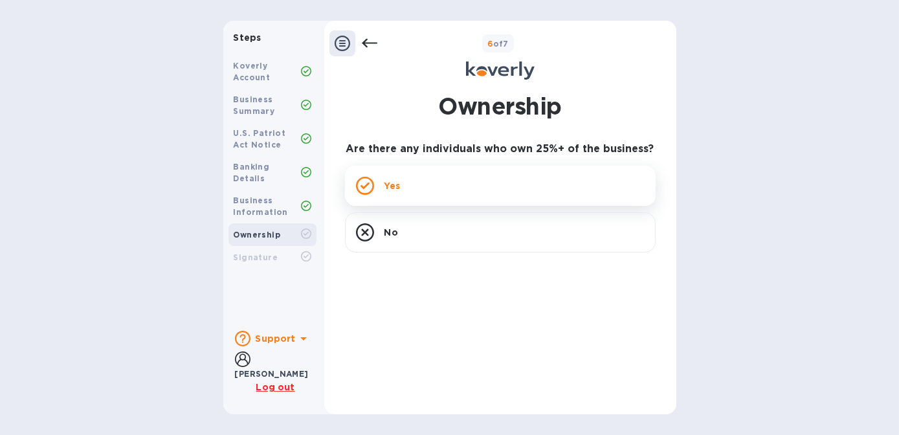
click at [421, 192] on div "Yes" at bounding box center [500, 186] width 311 height 40
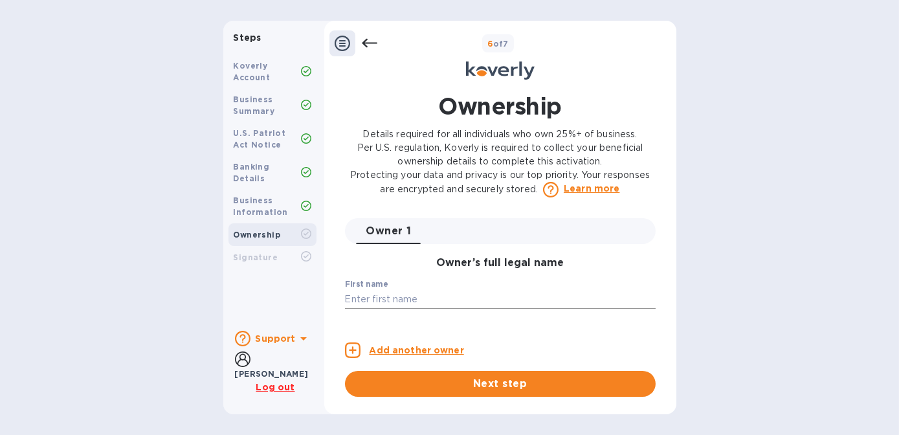
click at [445, 306] on input "text" at bounding box center [500, 299] width 311 height 19
type input "[PERSON_NAME]"
type input "Queen"
type input "[EMAIL_ADDRESS][DOMAIN_NAME]"
type input "[GEOGRAPHIC_DATA]"
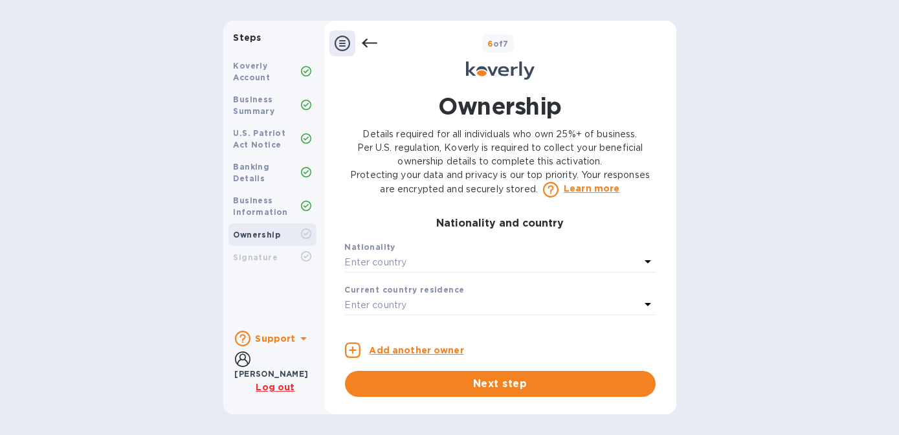
scroll to position [295, 0]
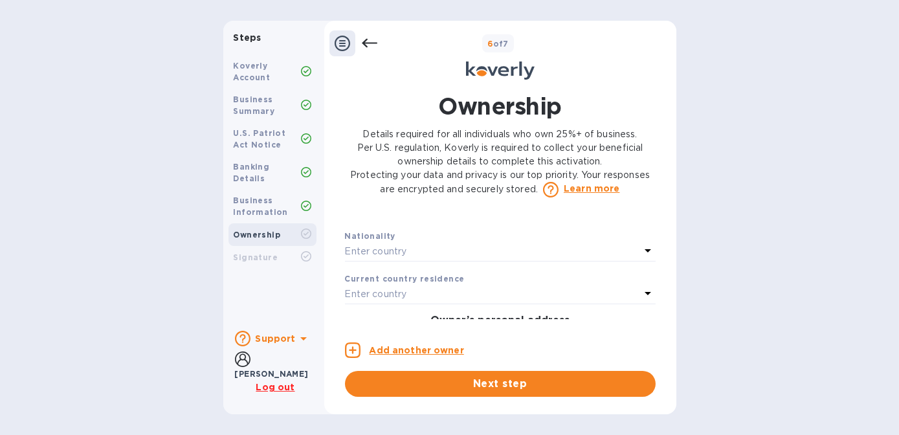
click at [560, 261] on div "Enter country" at bounding box center [492, 252] width 295 height 18
click at [555, 298] on input "text" at bounding box center [502, 287] width 234 height 19
type input "u"
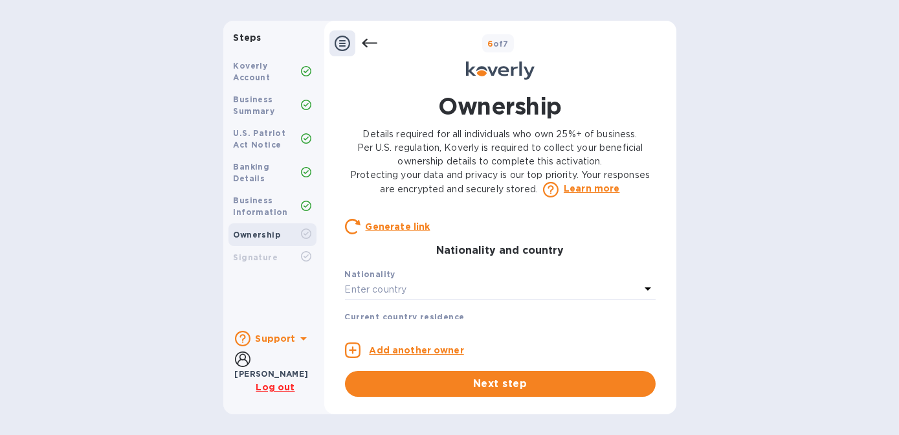
scroll to position [273, 0]
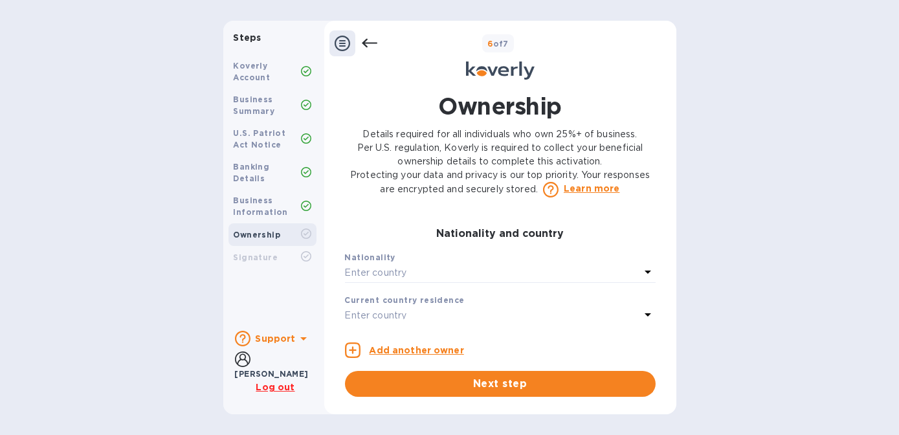
click at [645, 274] on icon at bounding box center [648, 272] width 6 height 3
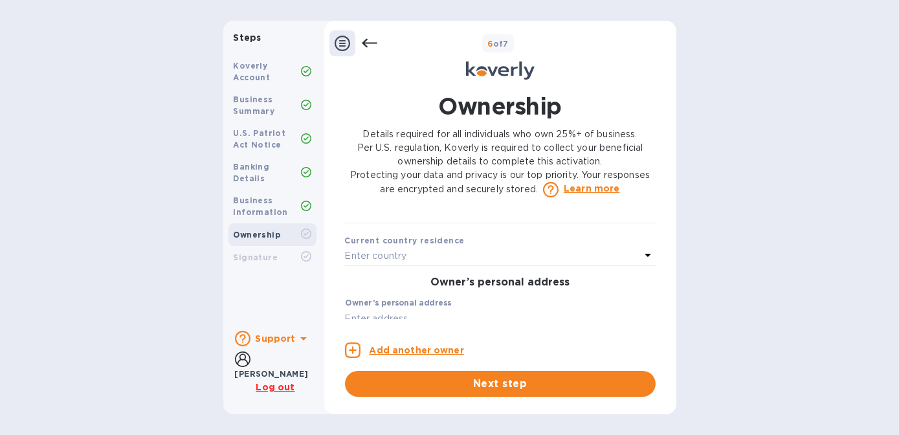
scroll to position [278, 0]
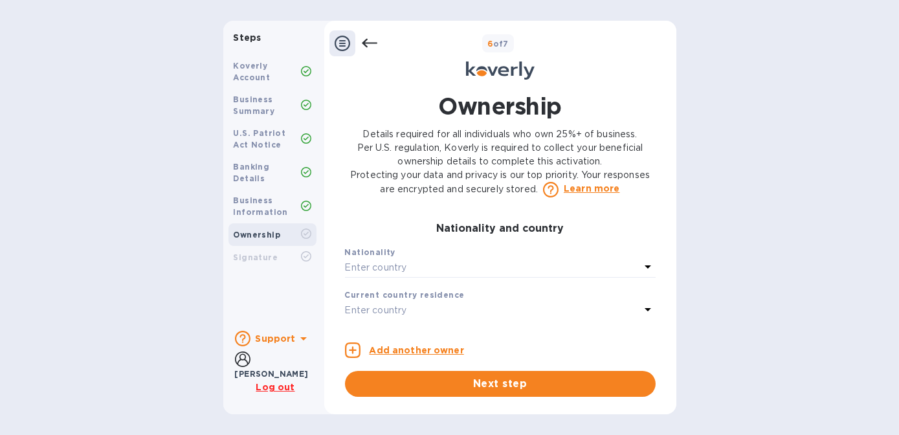
click at [451, 277] on div "Enter country" at bounding box center [492, 268] width 295 height 18
click at [403, 284] on div "Countries" at bounding box center [501, 297] width 280 height 56
click at [531, 314] on input "text" at bounding box center [502, 304] width 234 height 19
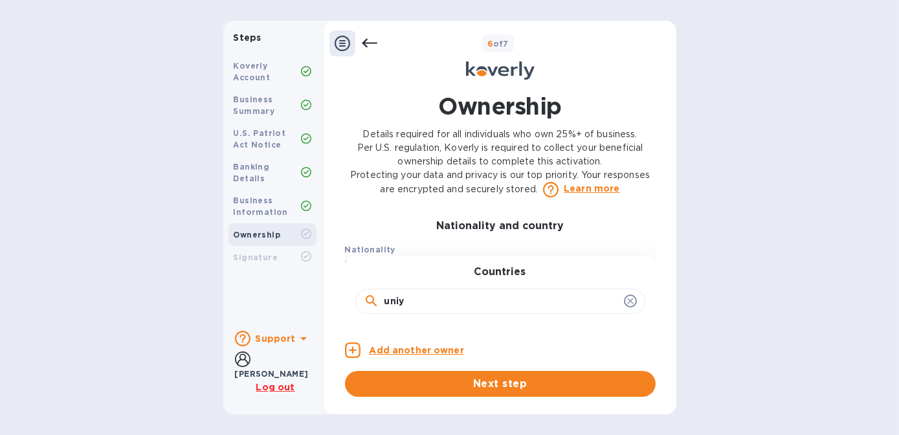
type input "uni"
click at [654, 243] on div "Ownership Details required for all individuals who own 25%+ of business. Per U.…" at bounding box center [501, 243] width 324 height 307
click at [640, 272] on icon at bounding box center [648, 264] width 16 height 16
click at [640, 278] on div "Countries [GEOGRAPHIC_DATA] [GEOGRAPHIC_DATA] [GEOGRAPHIC_DATA] [US_STATE] [GEO…" at bounding box center [500, 364] width 311 height 216
click at [371, 254] on b "Nationality" at bounding box center [370, 250] width 50 height 10
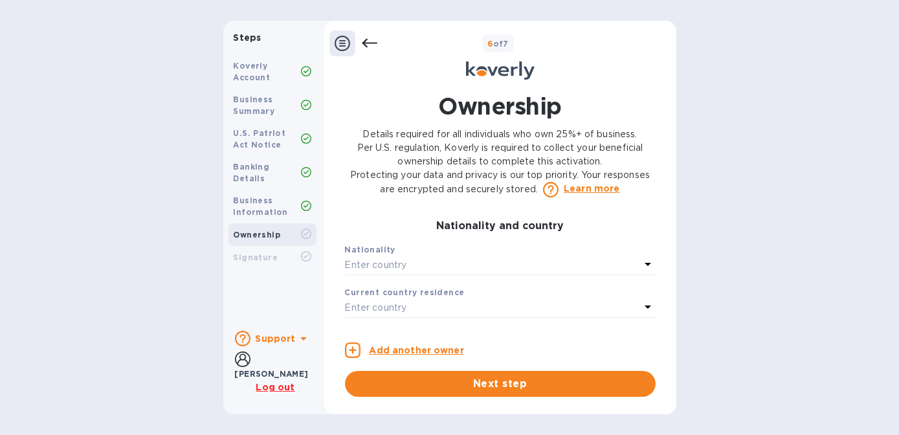
click at [368, 272] on p "Enter country" at bounding box center [376, 265] width 62 height 14
click at [403, 311] on input "text" at bounding box center [502, 301] width 234 height 19
type input "United"
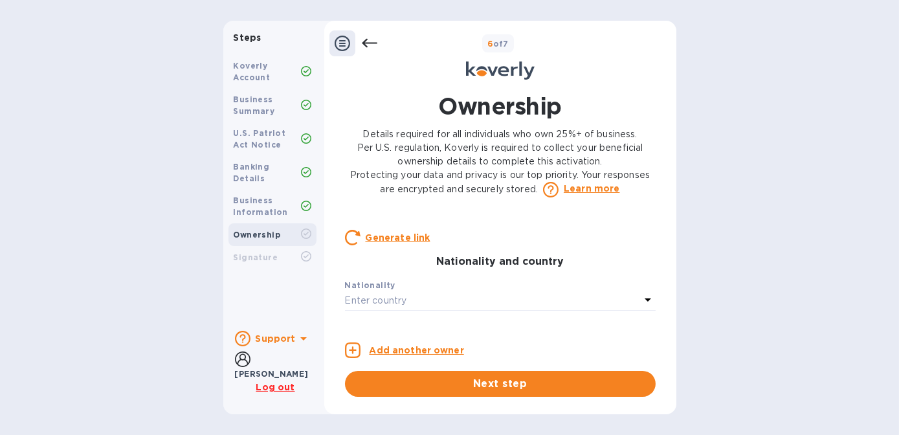
scroll to position [257, 0]
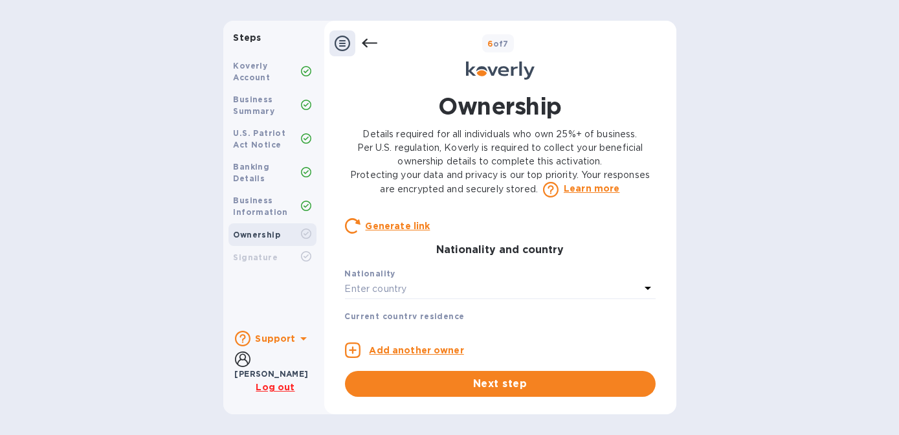
click at [394, 231] on u "Generate link" at bounding box center [398, 226] width 65 height 10
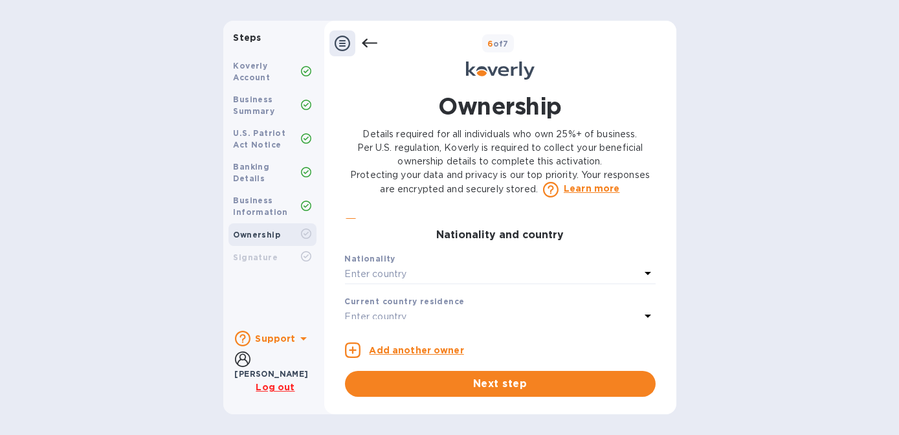
scroll to position [295, 0]
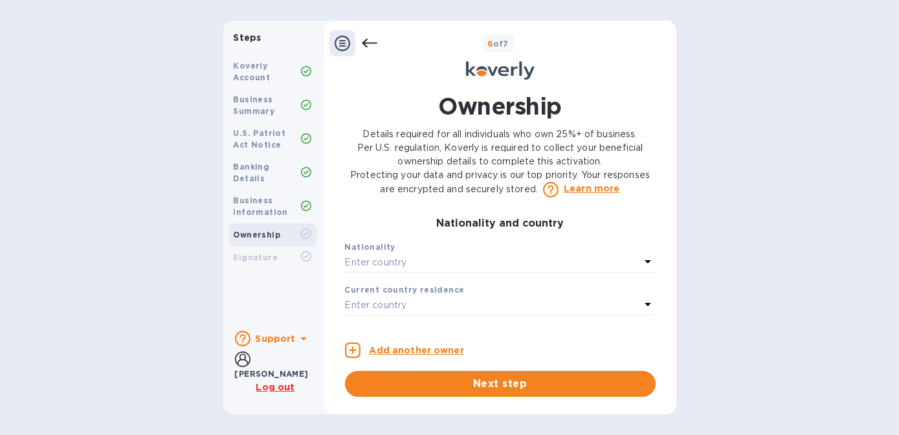
click at [464, 267] on div "Enter country" at bounding box center [492, 263] width 295 height 18
click at [458, 299] on input "text" at bounding box center [502, 298] width 234 height 19
type input "[GEOGRAPHIC_DATA]"
click at [372, 300] on icon at bounding box center [372, 299] width 16 height 16
click at [370, 297] on icon at bounding box center [372, 299] width 16 height 16
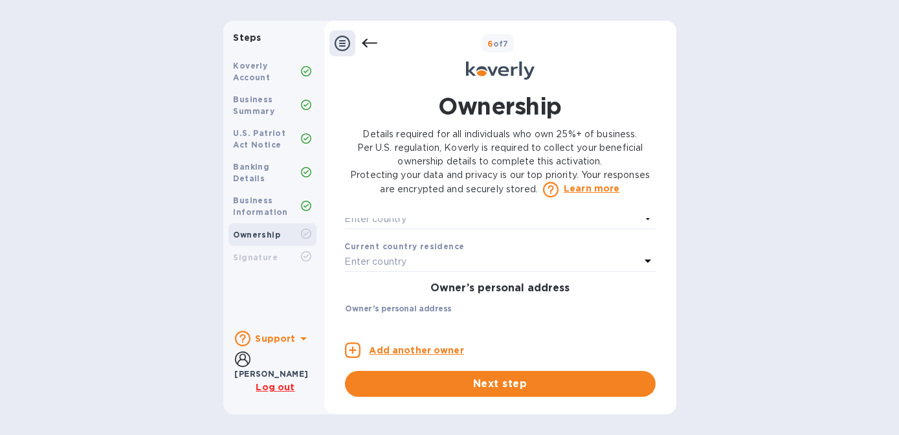
scroll to position [300, 0]
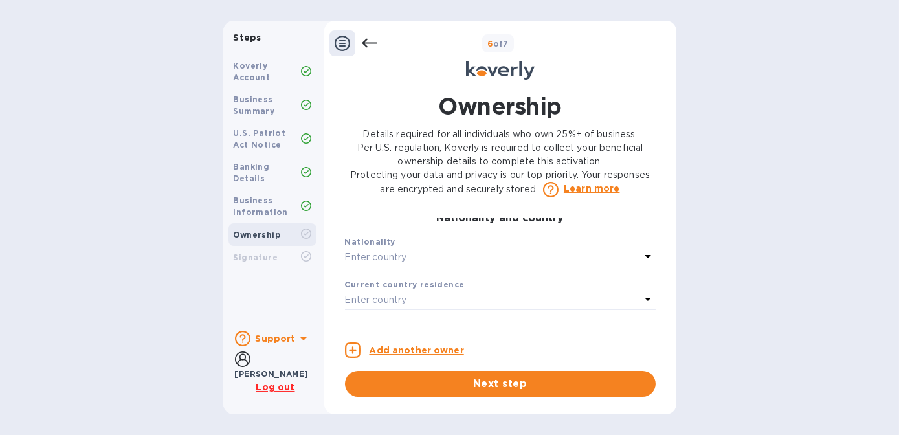
click at [645, 255] on icon at bounding box center [648, 256] width 6 height 3
click at [601, 296] on input "text" at bounding box center [502, 293] width 234 height 19
click at [371, 287] on icon at bounding box center [372, 294] width 16 height 16
click at [368, 294] on icon at bounding box center [371, 292] width 11 height 11
click at [451, 290] on input "text" at bounding box center [502, 293] width 234 height 19
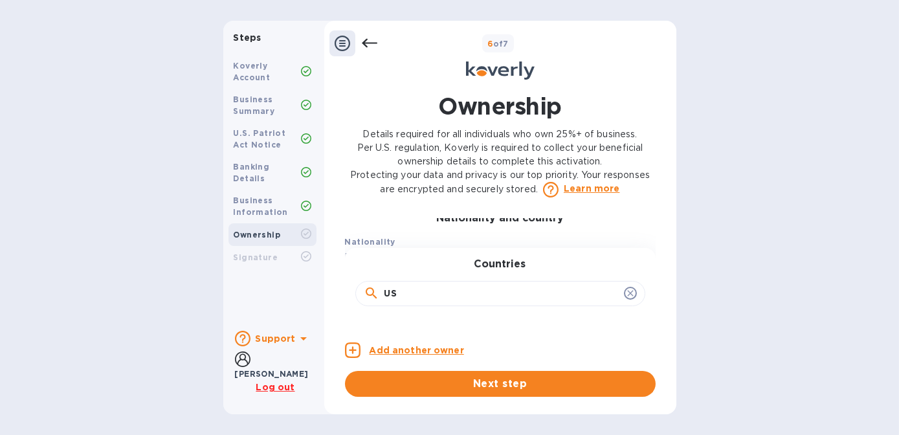
type input "[GEOGRAPHIC_DATA]"
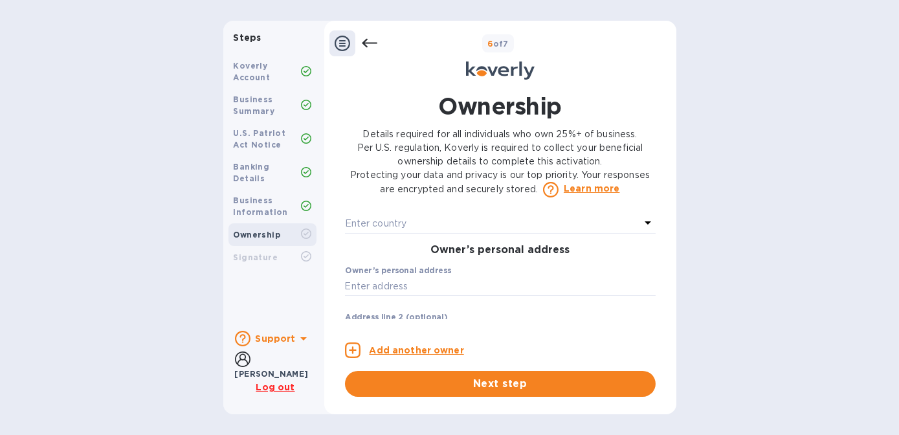
scroll to position [392, 0]
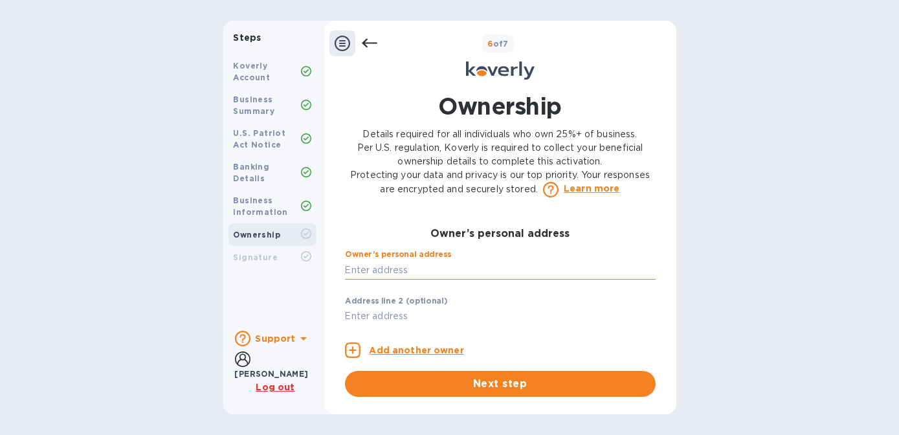
click at [465, 265] on input "text" at bounding box center [500, 269] width 311 height 19
type input "[STREET_ADDRESS]"
type input "[GEOGRAPHIC_DATA]"
type input "27410"
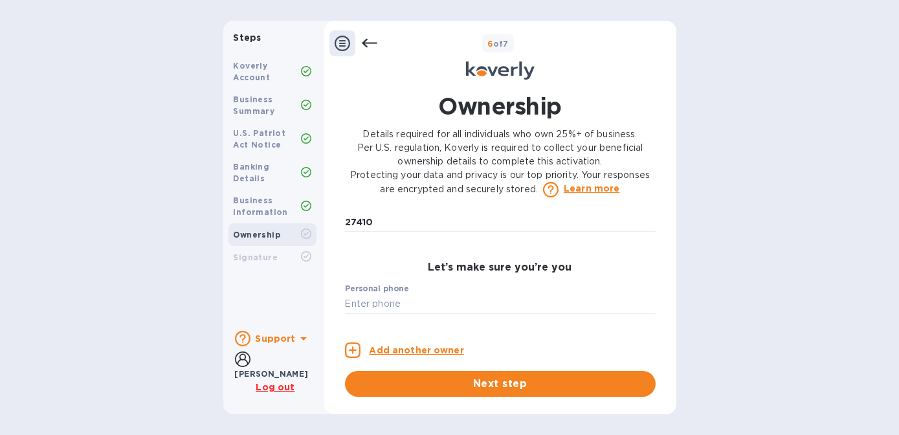
scroll to position [687, 0]
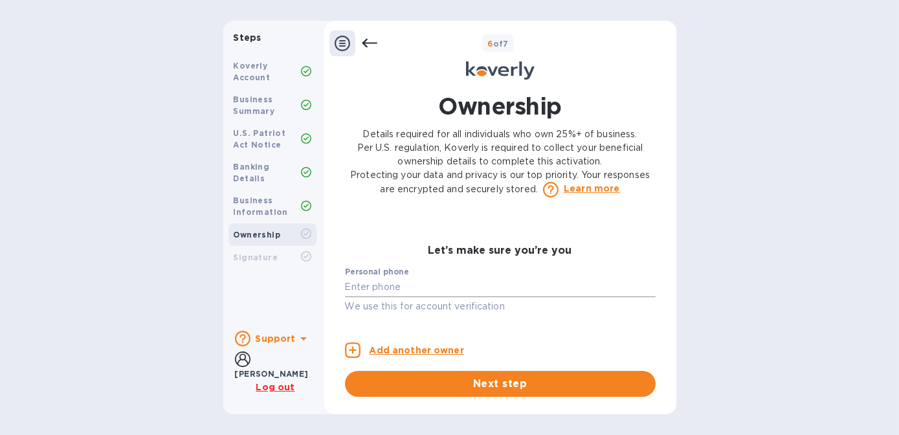
click at [389, 292] on input "text" at bounding box center [500, 287] width 311 height 19
type input "***56"
type input "[EMAIL_ADDRESS][DOMAIN_NAME]"
drag, startPoint x: 382, startPoint y: 286, endPoint x: 341, endPoint y: 280, distance: 41.8
click at [335, 280] on div "Ownership Details required for all individuals who own 25%+ of business. Per U.…" at bounding box center [500, 243] width 339 height 322
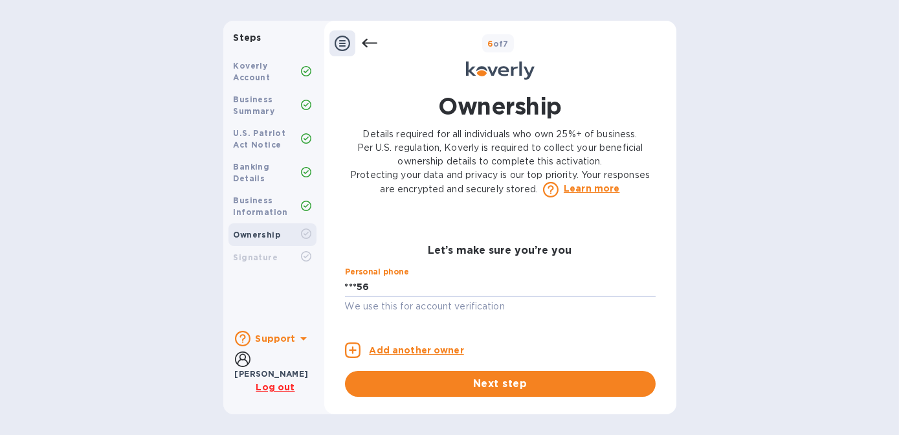
type input "***56"
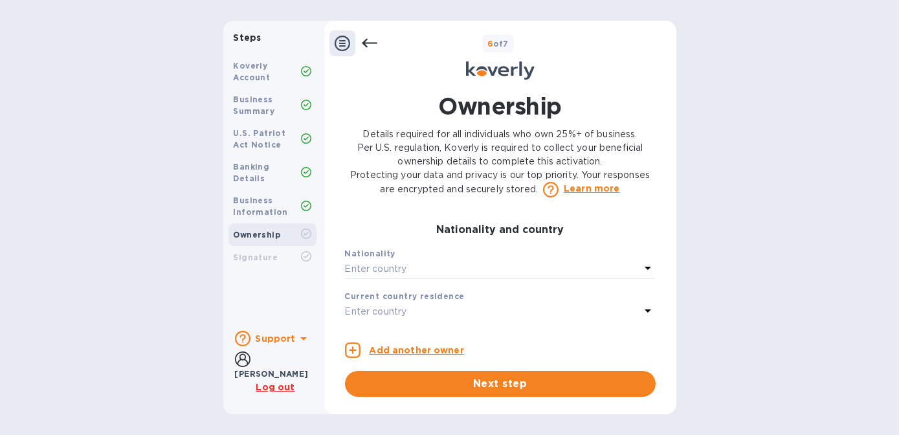
scroll to position [316, 0]
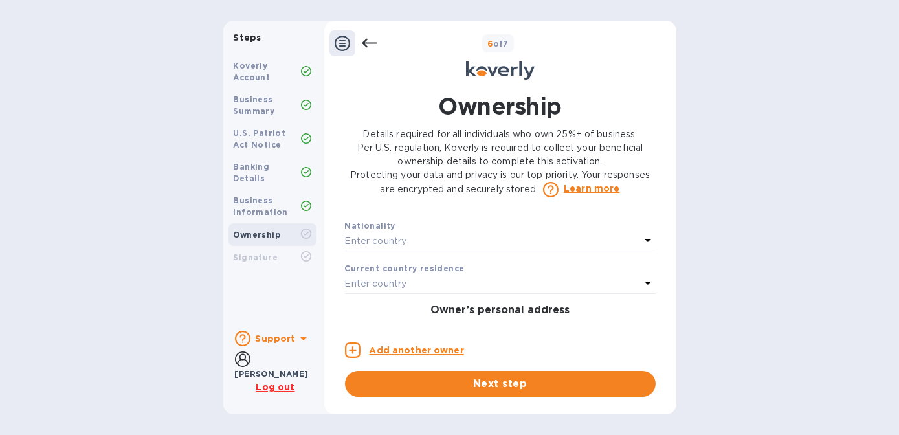
click at [643, 243] on icon at bounding box center [648, 240] width 16 height 16
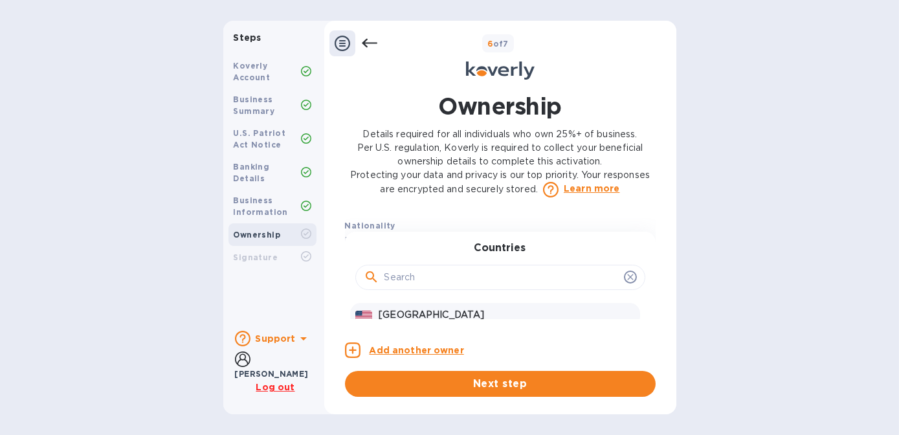
click at [418, 316] on p "[GEOGRAPHIC_DATA]" at bounding box center [507, 315] width 256 height 14
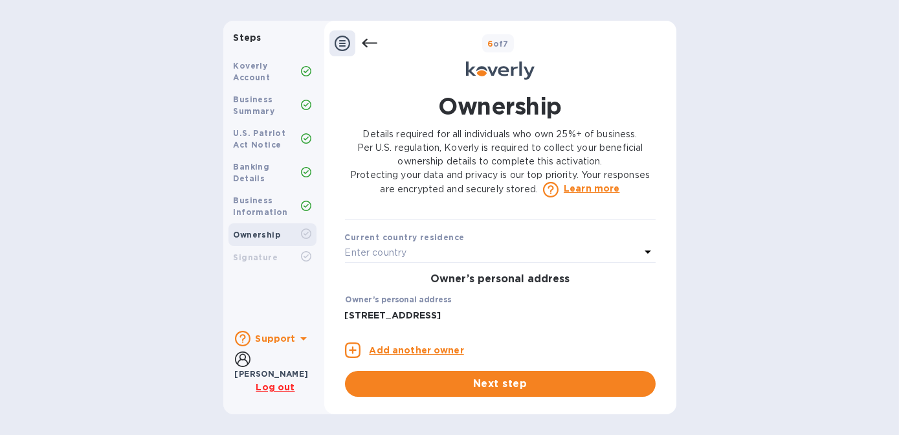
scroll to position [355, 0]
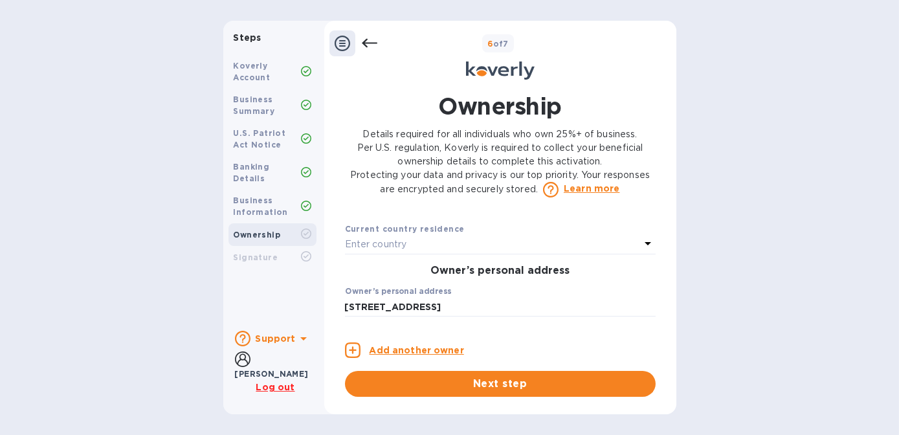
click at [640, 244] on icon at bounding box center [648, 244] width 16 height 16
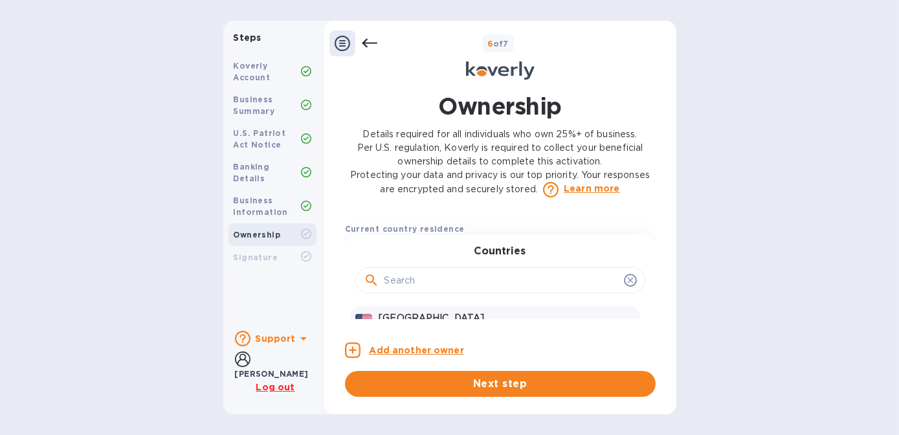
click at [424, 316] on p "[GEOGRAPHIC_DATA]" at bounding box center [507, 318] width 256 height 14
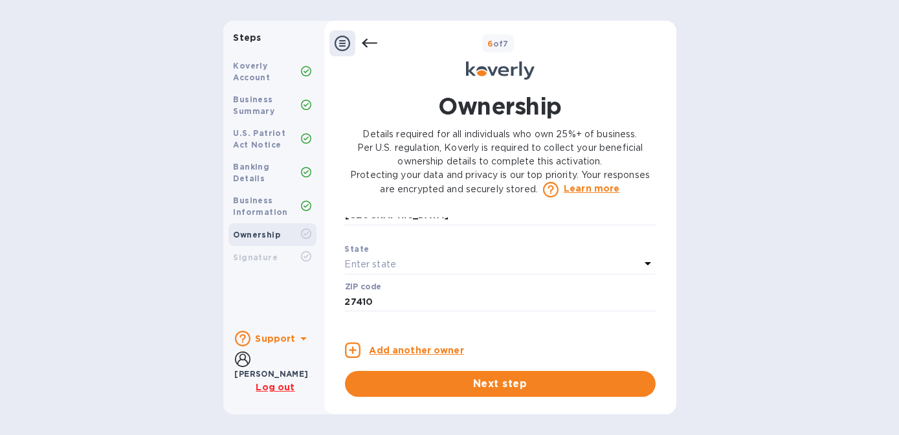
scroll to position [548, 0]
click at [502, 258] on div "Enter state" at bounding box center [492, 257] width 295 height 18
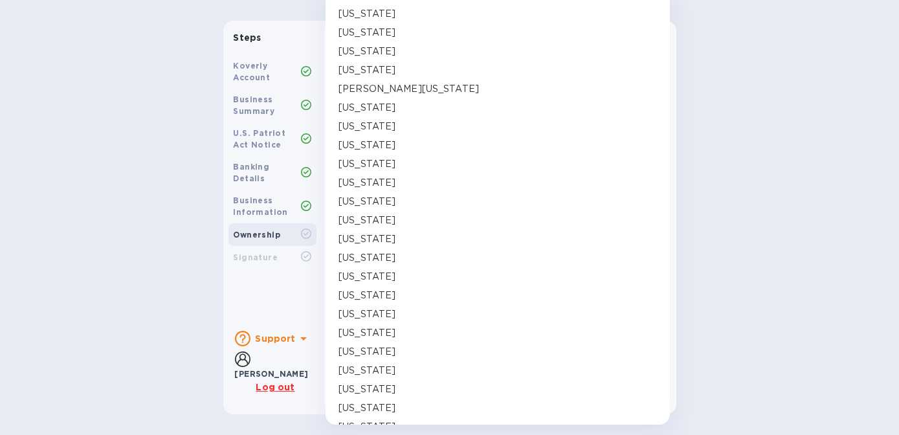
scroll to position [419, 0]
click at [379, 348] on p "[US_STATE]" at bounding box center [367, 351] width 57 height 14
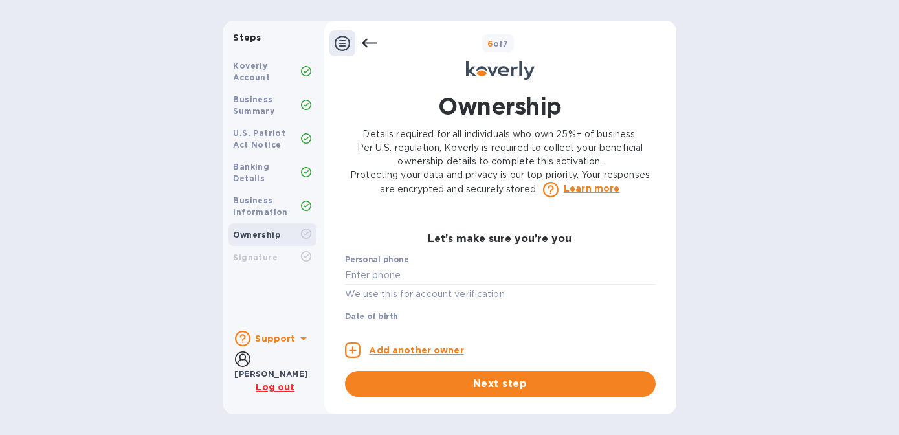
scroll to position [653, 0]
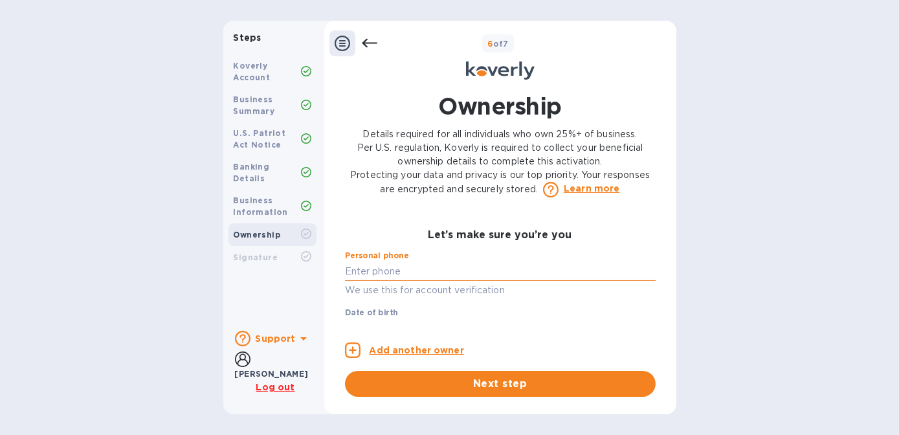
click at [378, 275] on input "text" at bounding box center [500, 271] width 311 height 19
type input "***56"
type input "[STREET_ADDRESS]"
type input "***25"
type input "***-5"
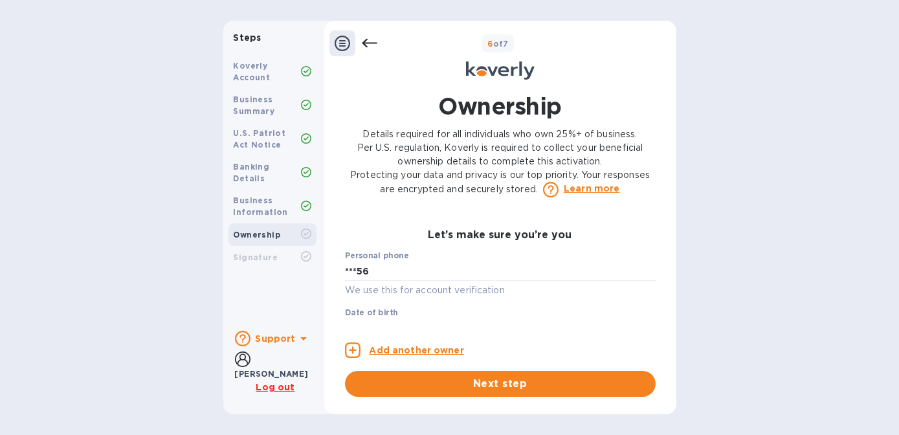
click at [660, 343] on div "Ownership Details required for all individuals who own 25%+ of business. Per U.…" at bounding box center [501, 243] width 324 height 307
click at [374, 269] on input "***56" at bounding box center [500, 271] width 311 height 19
click at [401, 314] on div "Date of birth ***25 ​" at bounding box center [500, 331] width 311 height 47
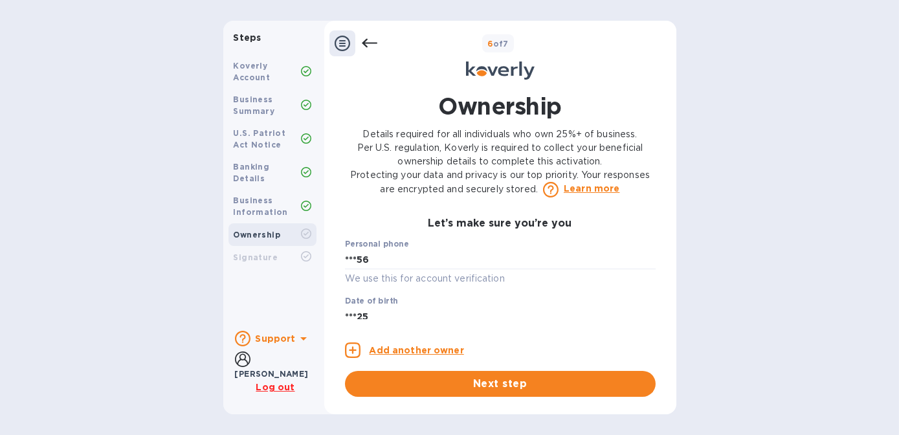
scroll to position [684, 0]
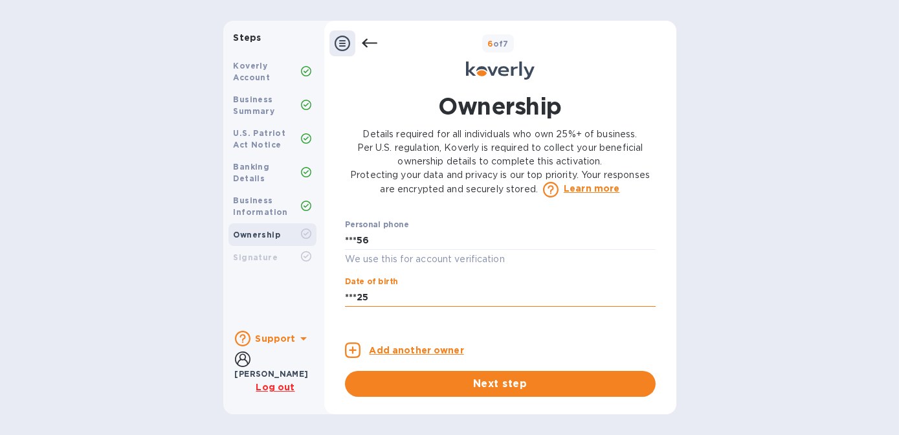
click at [372, 299] on input "***25" at bounding box center [500, 296] width 311 height 19
drag, startPoint x: 379, startPoint y: 235, endPoint x: 322, endPoint y: 236, distance: 57.0
click at [322, 236] on div "Steps Koverly Account Business Summary U.S. Patriot Act Notice Banking Details …" at bounding box center [449, 218] width 453 height 394
type input "***56"
click at [368, 295] on input "***25" at bounding box center [500, 296] width 311 height 19
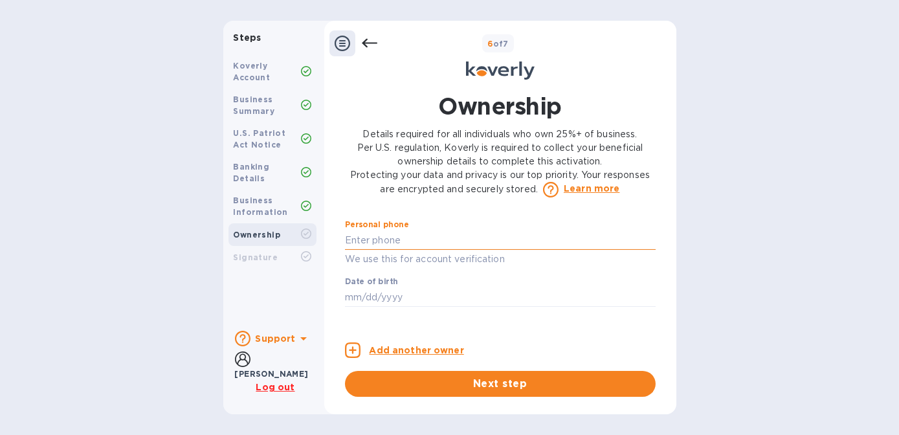
click at [381, 240] on input "text" at bounding box center [500, 239] width 311 height 19
type input "***56"
type input "***44"
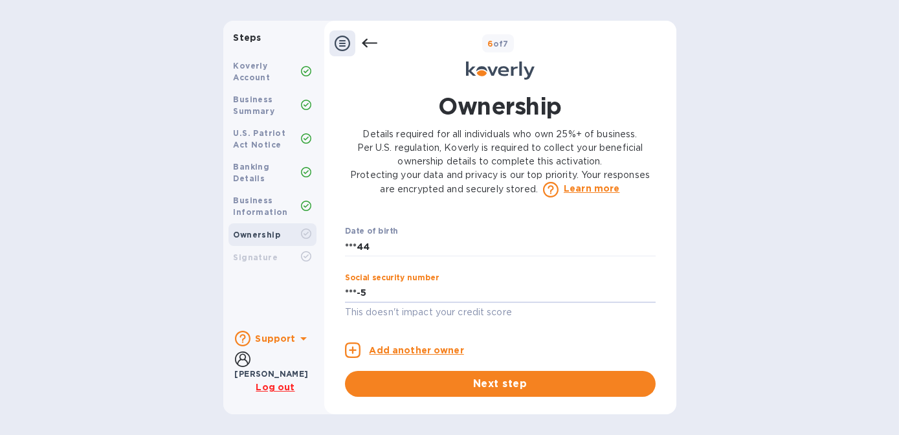
type input "***-5"
type input "***22"
click at [553, 380] on span "Next step" at bounding box center [500, 384] width 290 height 16
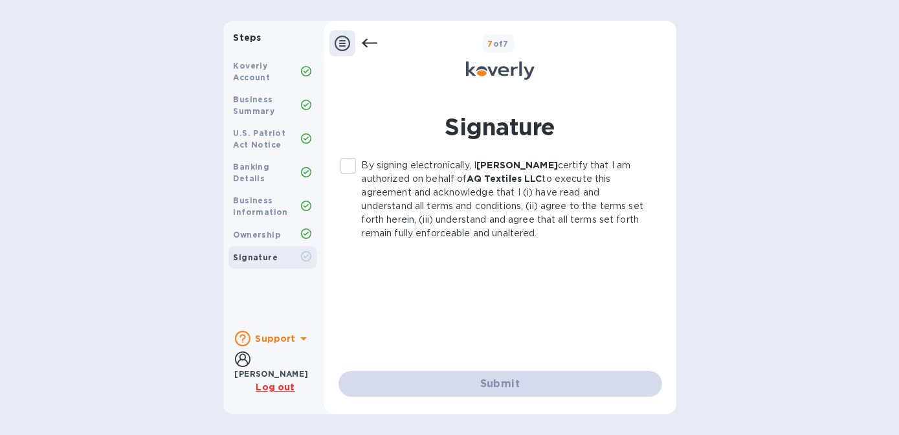
click at [350, 166] on input "By signing electronically, I [PERSON_NAME] certify that I am authorized on beha…" at bounding box center [348, 165] width 27 height 27
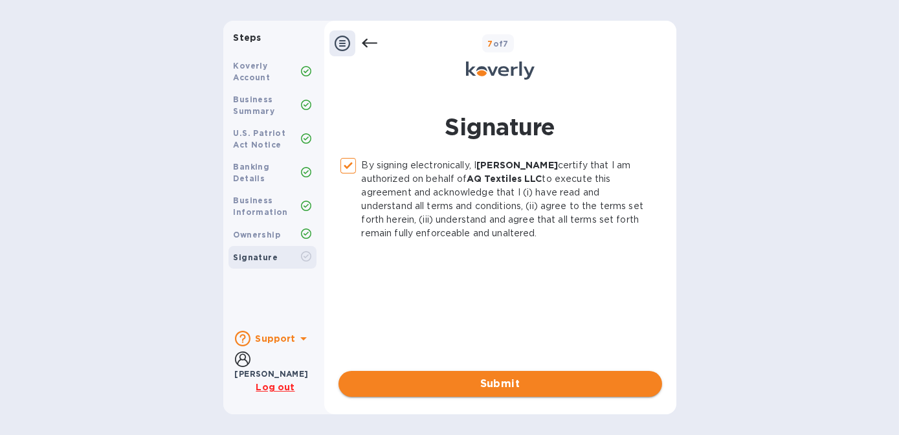
click at [552, 384] on span "Submit" at bounding box center [500, 384] width 303 height 16
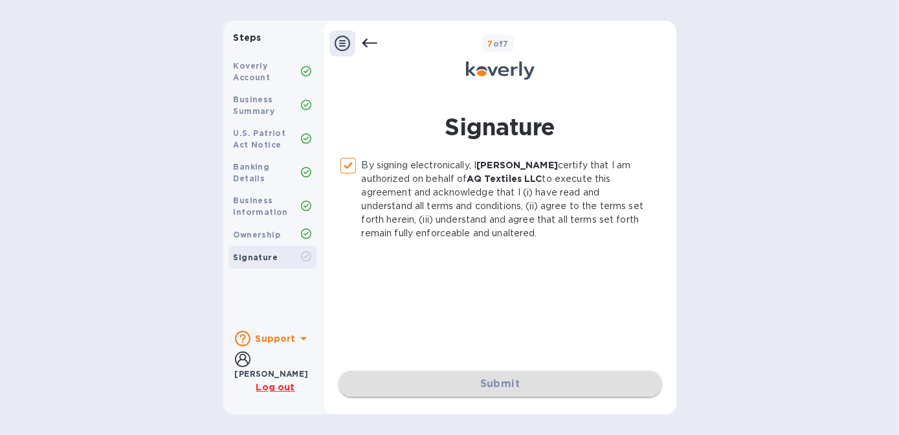
checkbox input "false"
